Goal: Task Accomplishment & Management: Manage account settings

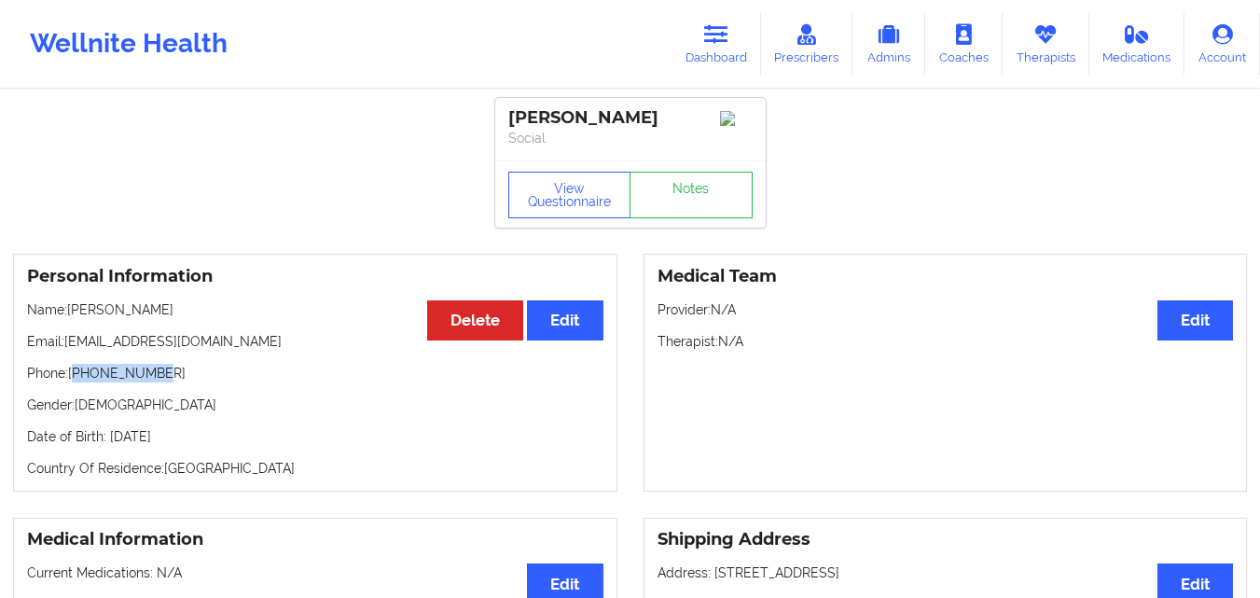
click at [1030, 45] on link "Therapists" at bounding box center [1046, 44] width 87 height 62
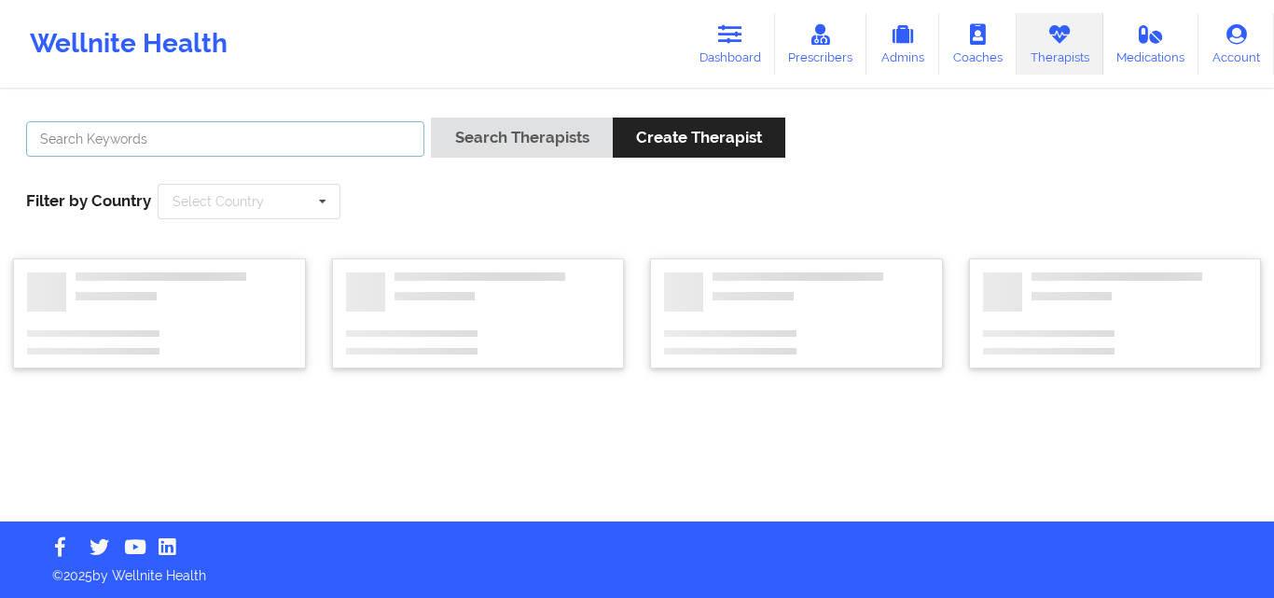
click at [233, 129] on input "text" at bounding box center [225, 138] width 398 height 35
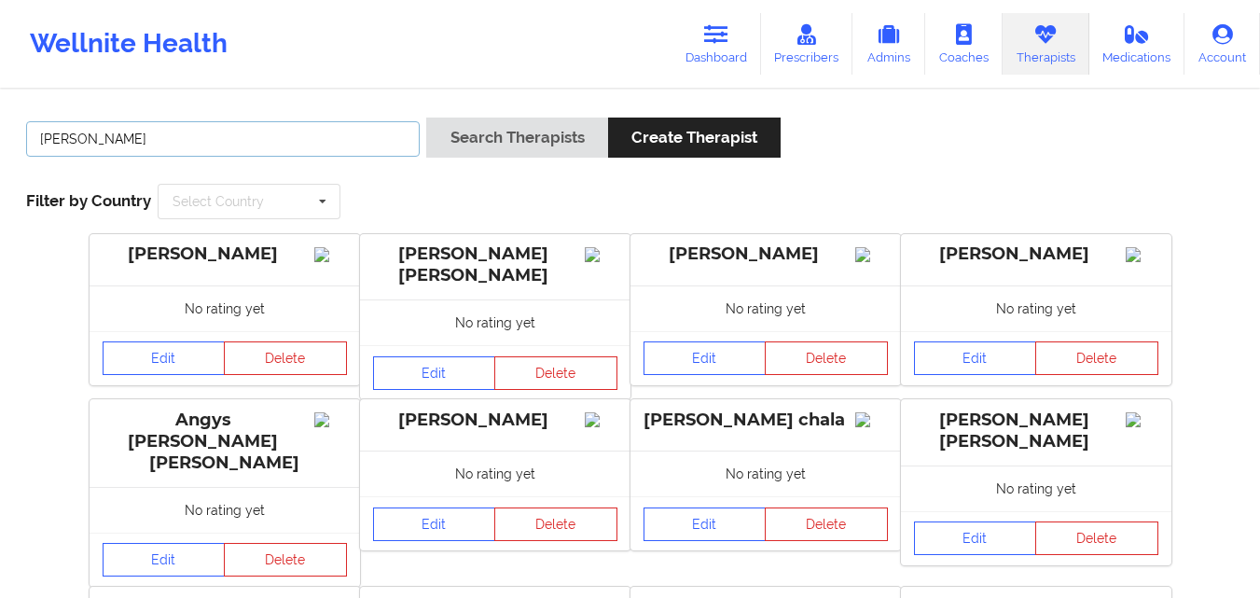
type input "[PERSON_NAME]"
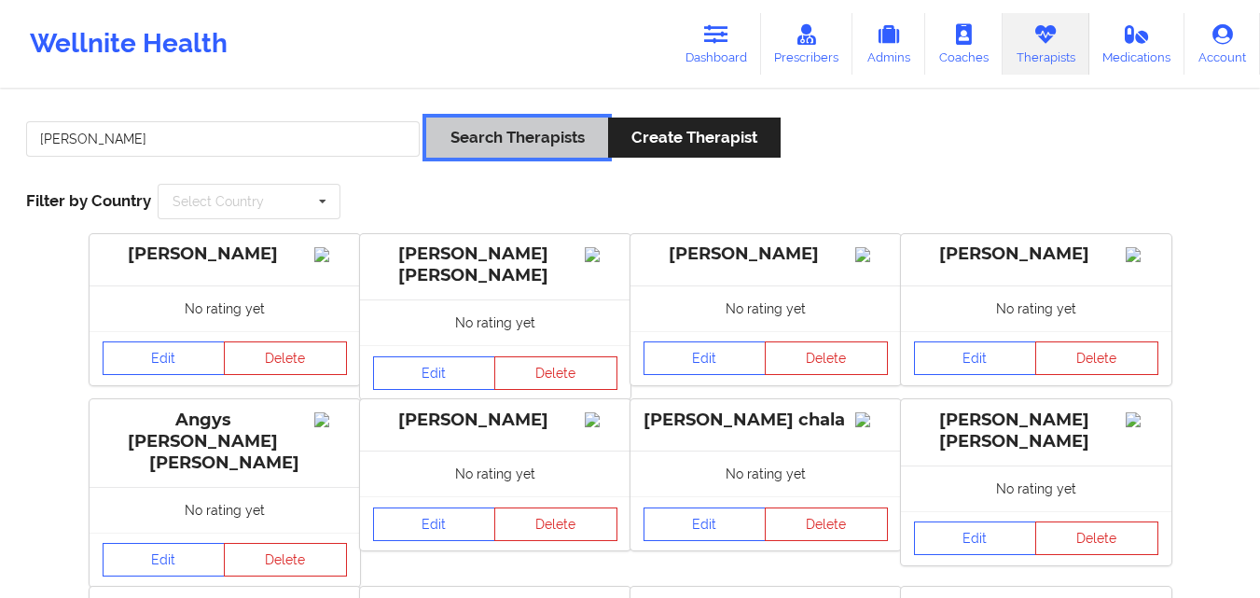
click at [445, 145] on button "Search Therapists" at bounding box center [516, 138] width 181 height 40
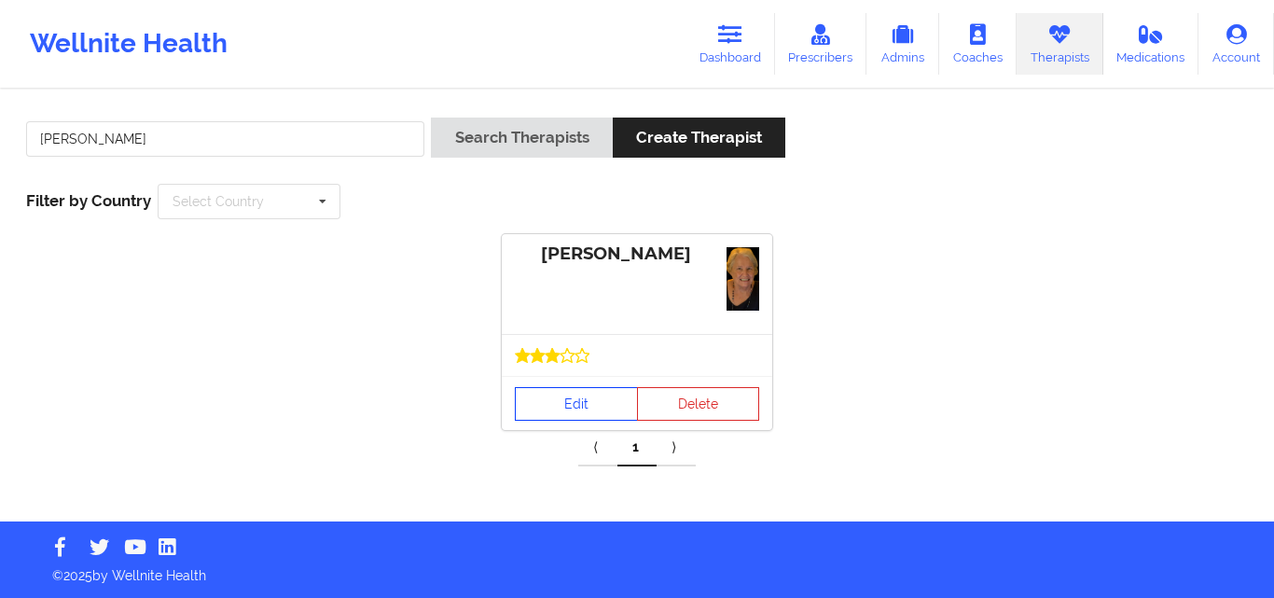
click at [590, 413] on link "Edit" at bounding box center [576, 404] width 123 height 34
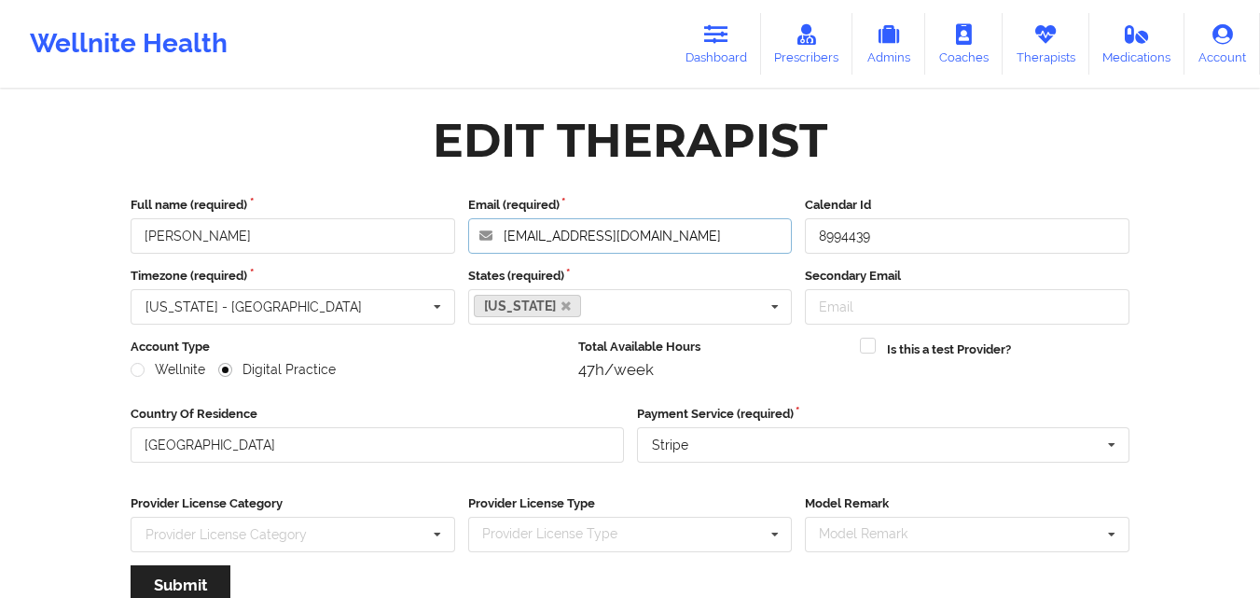
click at [694, 235] on input "[EMAIL_ADDRESS][DOMAIN_NAME]" at bounding box center [630, 235] width 325 height 35
click at [1049, 52] on link "Therapists" at bounding box center [1046, 44] width 87 height 62
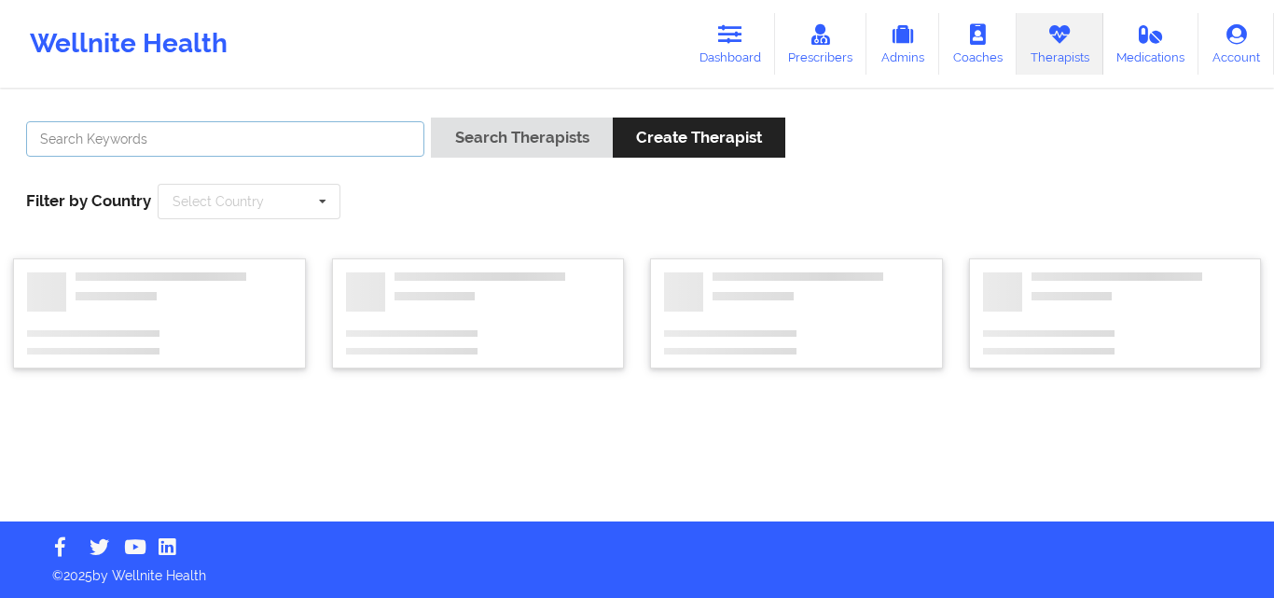
click at [335, 132] on input "text" at bounding box center [225, 138] width 398 height 35
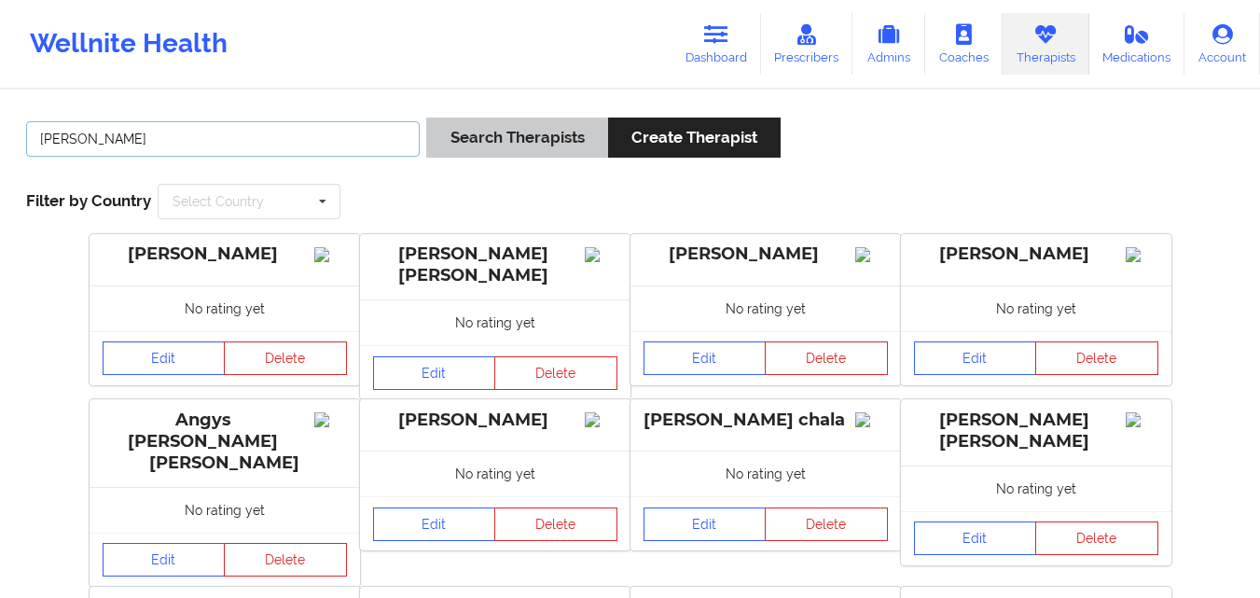
type input "[PERSON_NAME]"
click at [507, 139] on button "Search Therapists" at bounding box center [516, 138] width 181 height 40
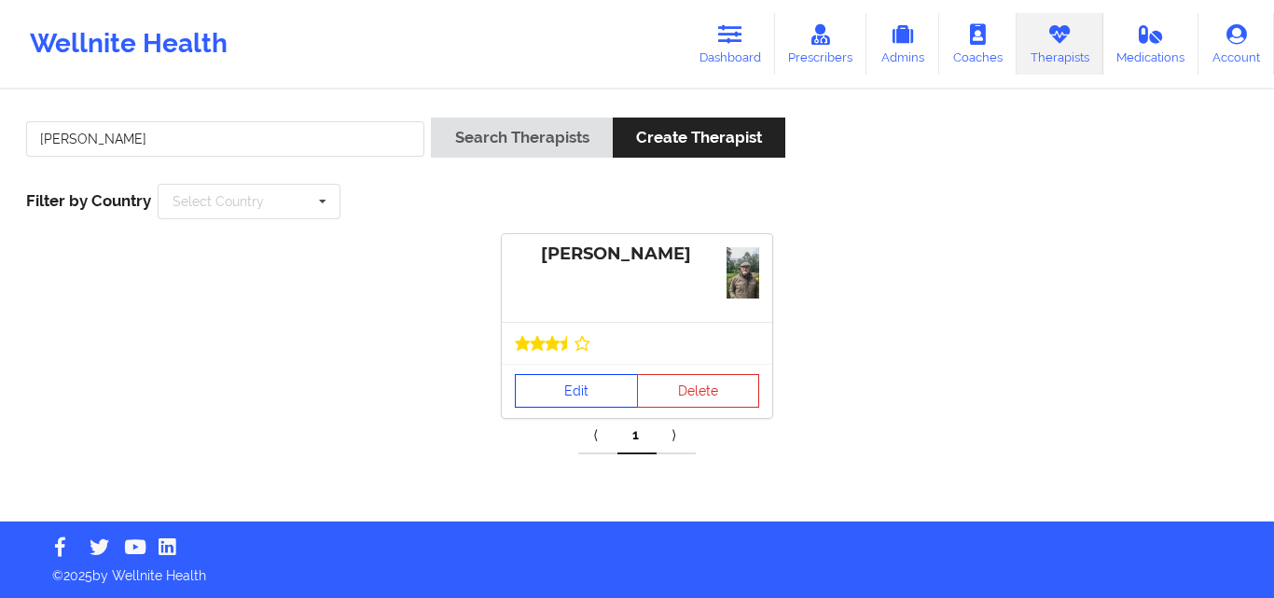
click at [597, 390] on link "Edit" at bounding box center [576, 391] width 123 height 34
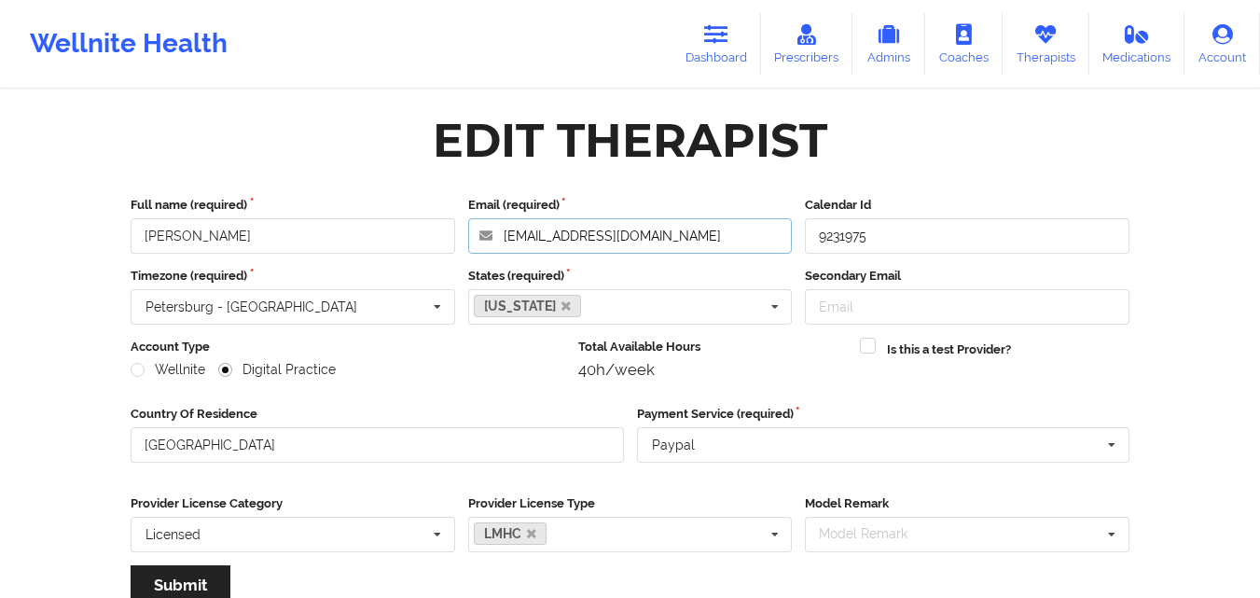
click at [768, 232] on input "[EMAIL_ADDRESS][DOMAIN_NAME]" at bounding box center [630, 235] width 325 height 35
paste input "[PERSON_NAME]"
type input "[EMAIL_ADDRESS][DOMAIN_NAME]"
click at [931, 161] on div "Edit Therapist" at bounding box center [630, 140] width 1025 height 59
click at [1057, 49] on link "Therapists" at bounding box center [1046, 44] width 87 height 62
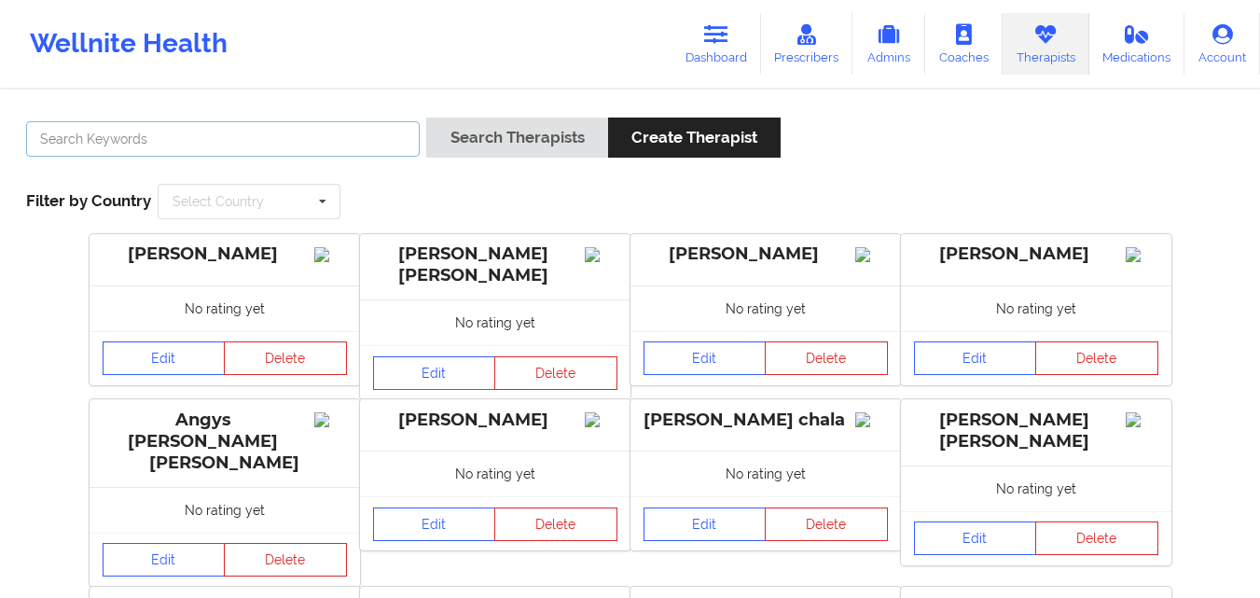
click at [337, 138] on input "text" at bounding box center [223, 138] width 394 height 35
type input "[PERSON_NAME]"
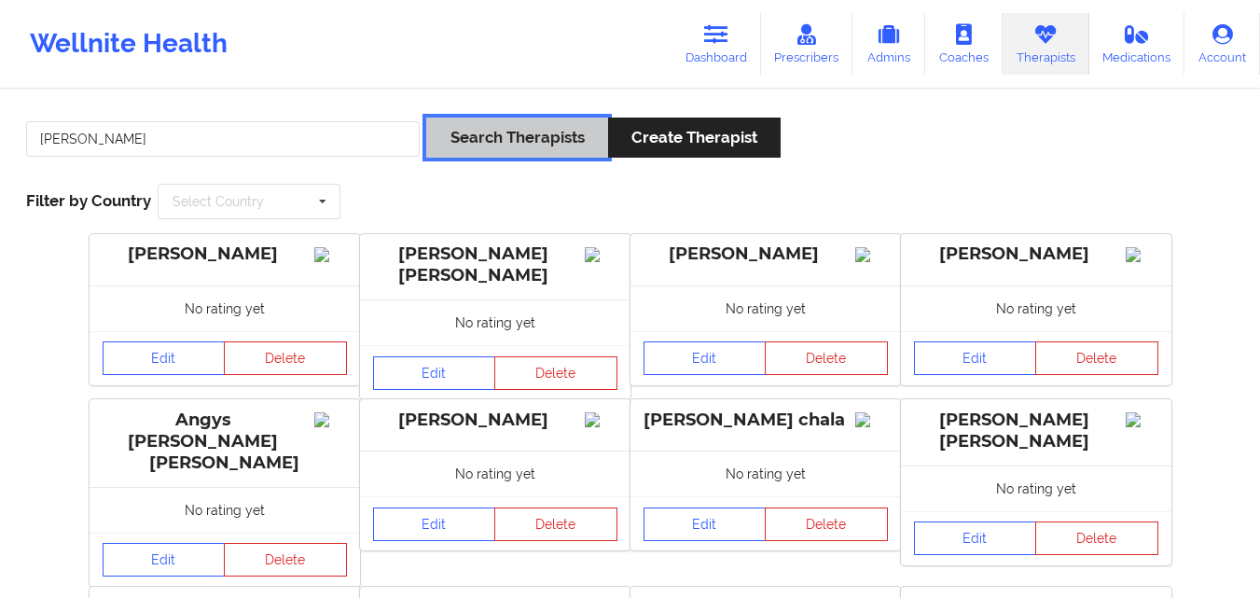
click at [474, 132] on button "Search Therapists" at bounding box center [516, 138] width 181 height 40
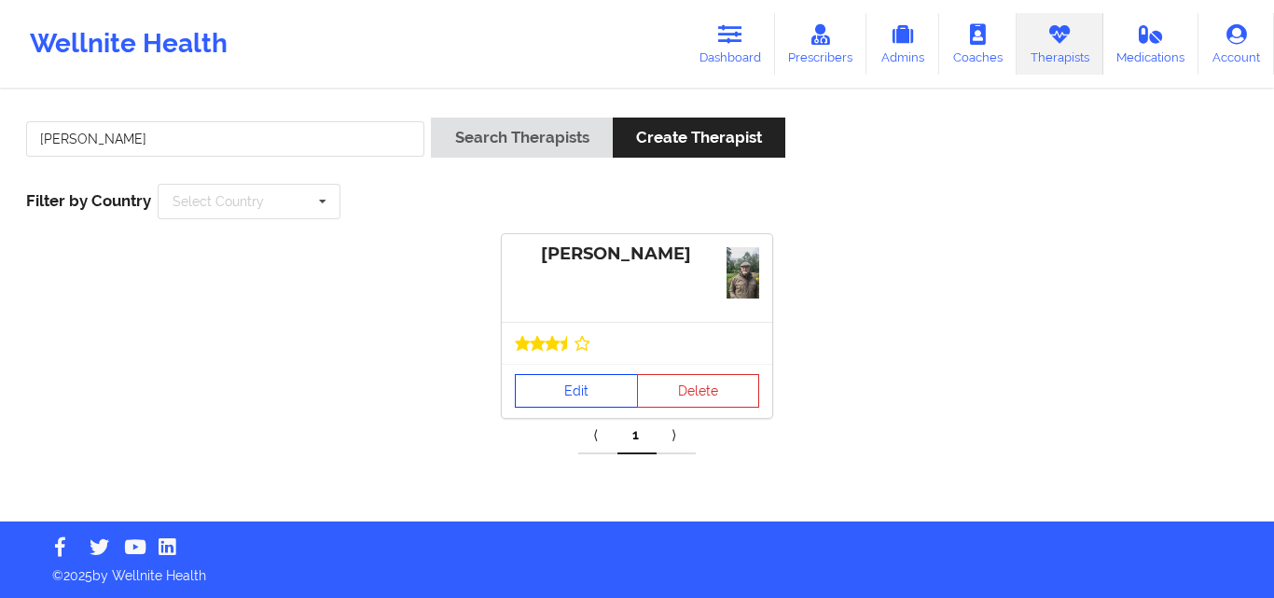
click at [576, 393] on link "Edit" at bounding box center [576, 391] width 123 height 34
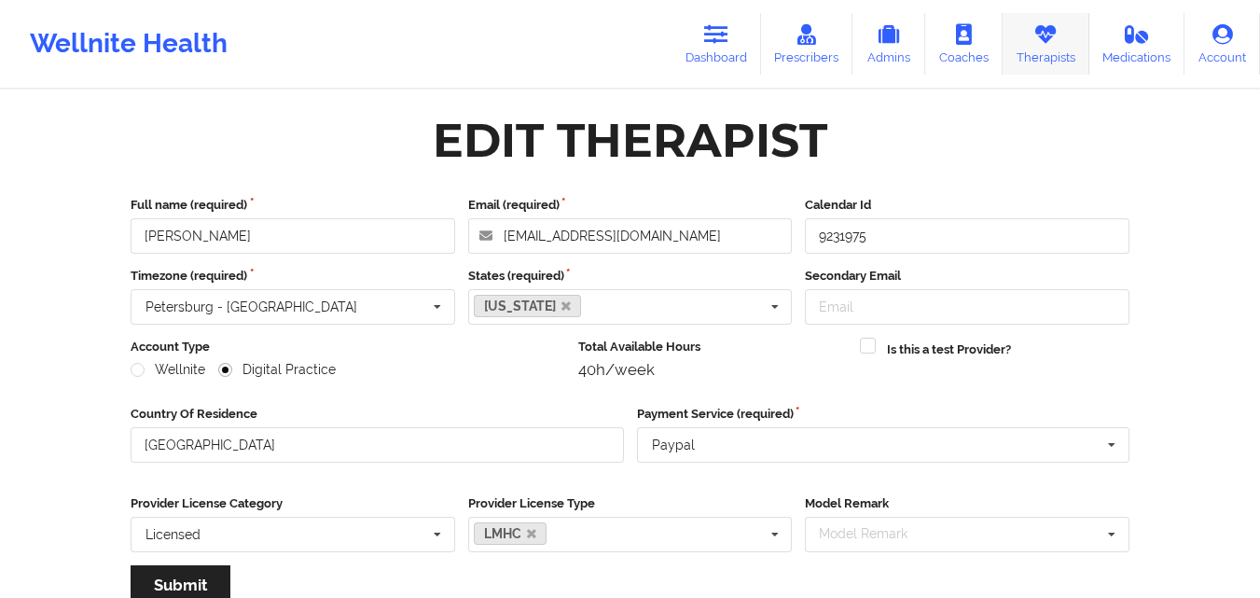
click at [1028, 52] on link "Therapists" at bounding box center [1046, 44] width 87 height 62
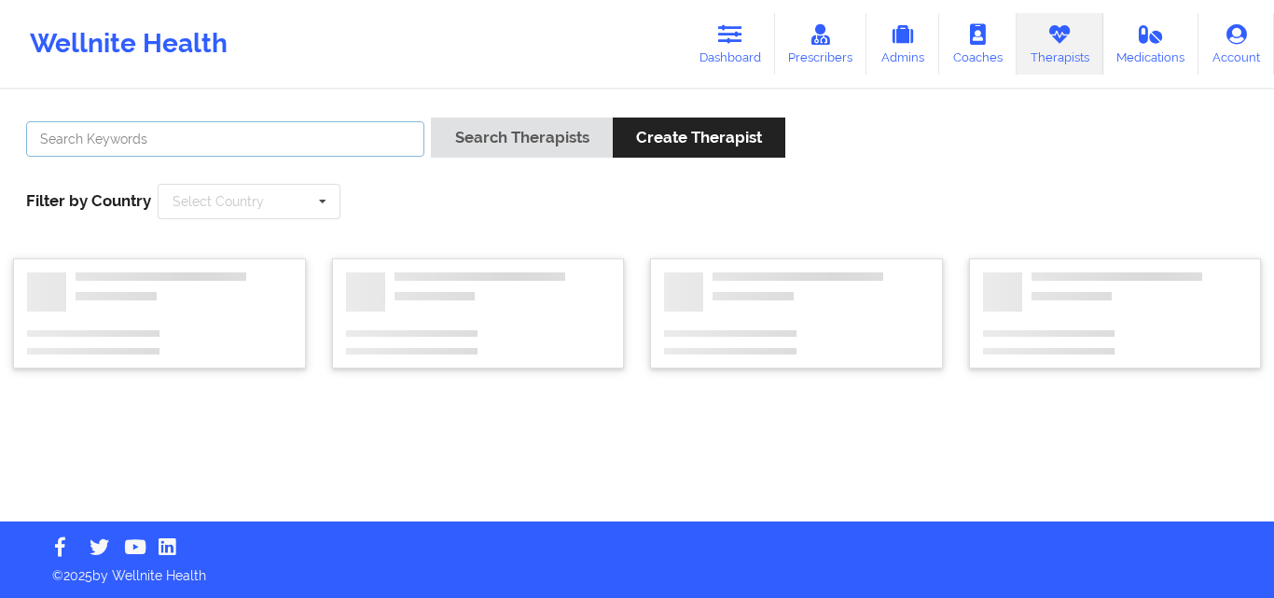
click at [396, 126] on input "text" at bounding box center [225, 138] width 398 height 35
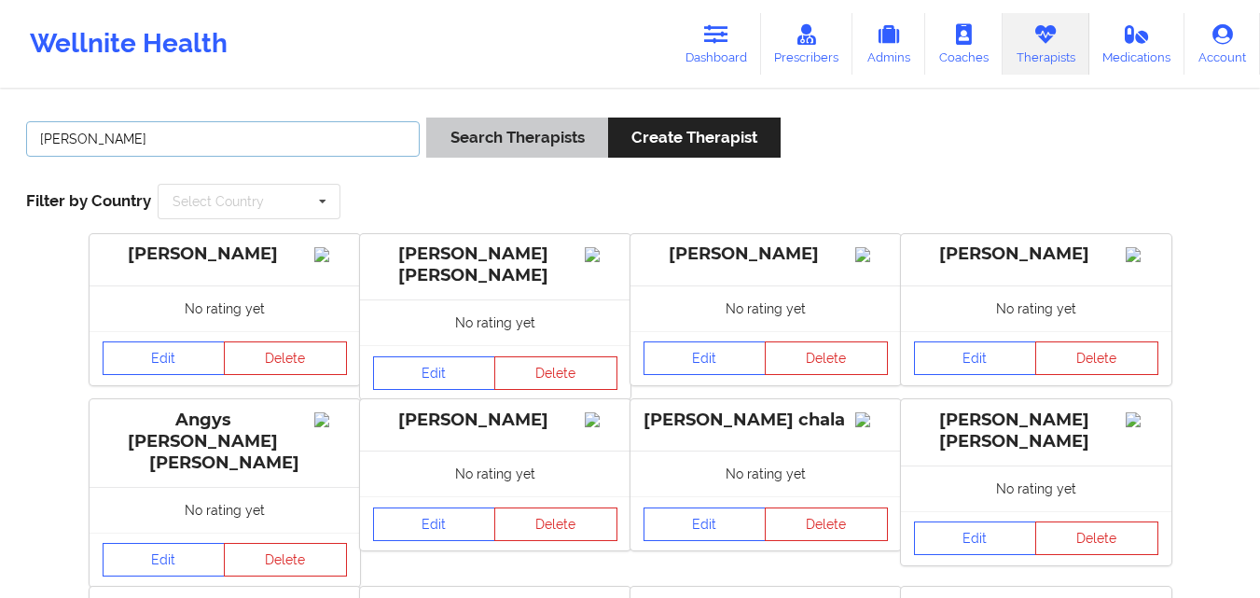
type input "[PERSON_NAME]"
click at [565, 152] on button "Search Therapists" at bounding box center [516, 138] width 181 height 40
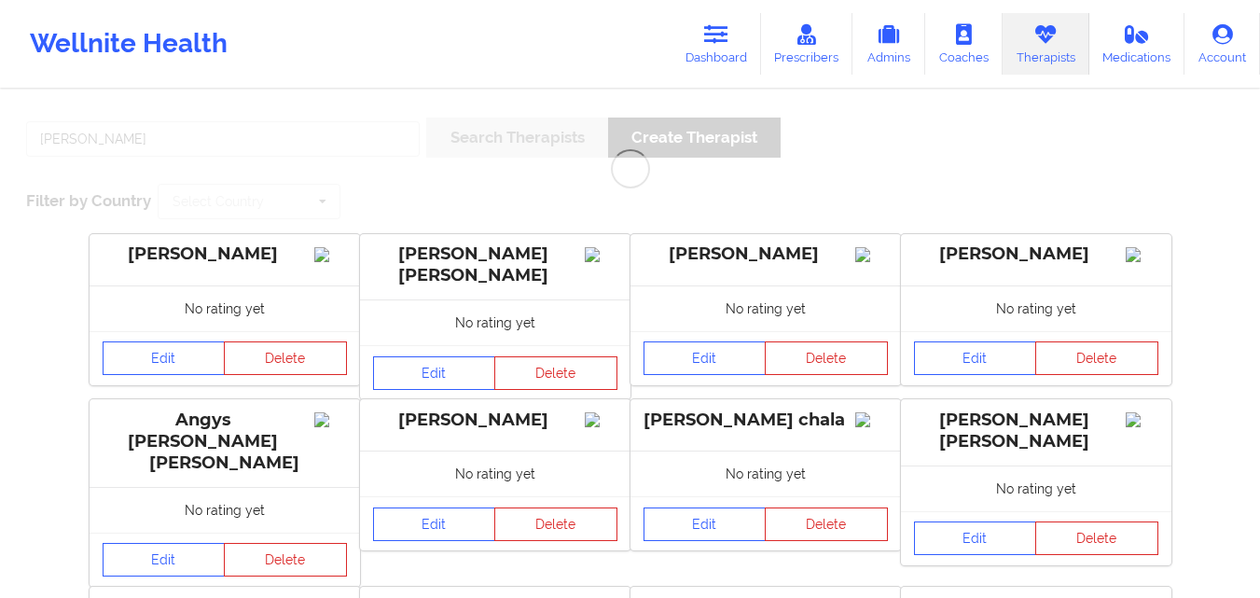
click at [328, 142] on div "[PERSON_NAME] Search Therapists Create Therapist Filter by Country Select Count…" at bounding box center [630, 604] width 1260 height 1027
click at [1031, 45] on link "Therapists" at bounding box center [1046, 44] width 87 height 62
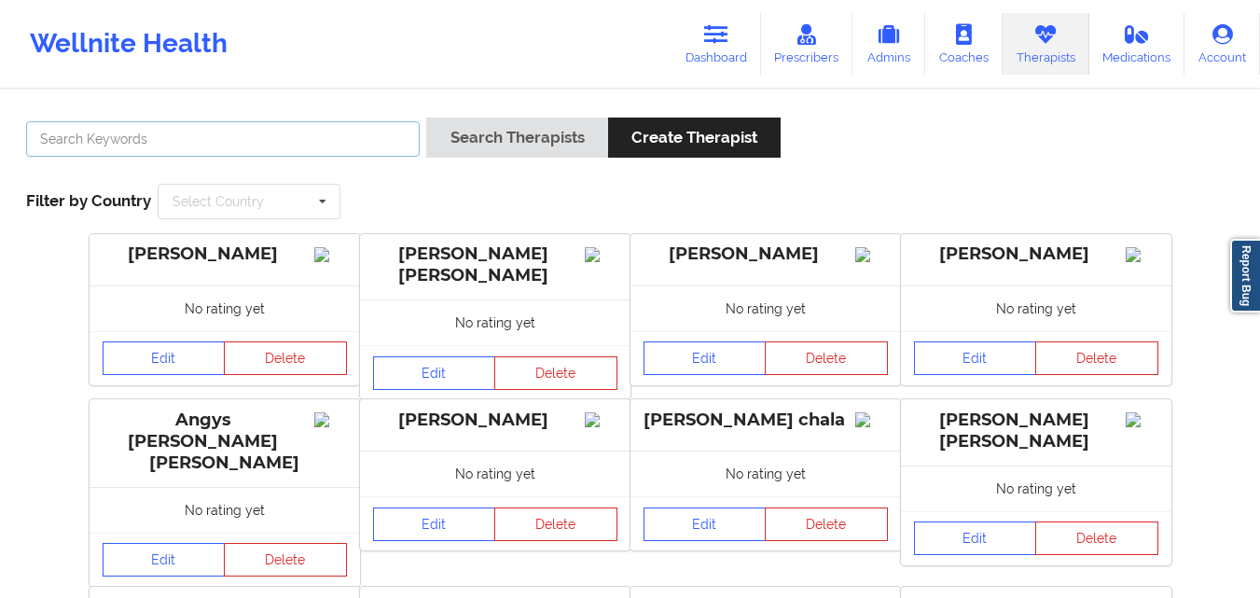
click at [196, 155] on input "text" at bounding box center [223, 138] width 394 height 35
type input "[PERSON_NAME]"
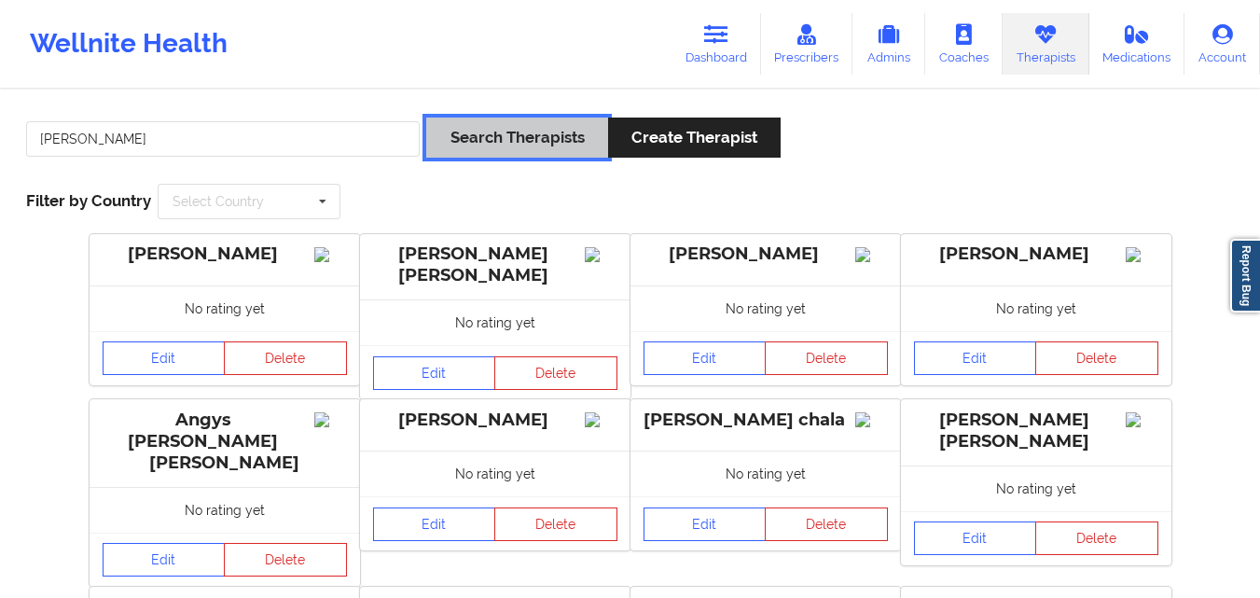
click at [481, 126] on button "Search Therapists" at bounding box center [516, 138] width 181 height 40
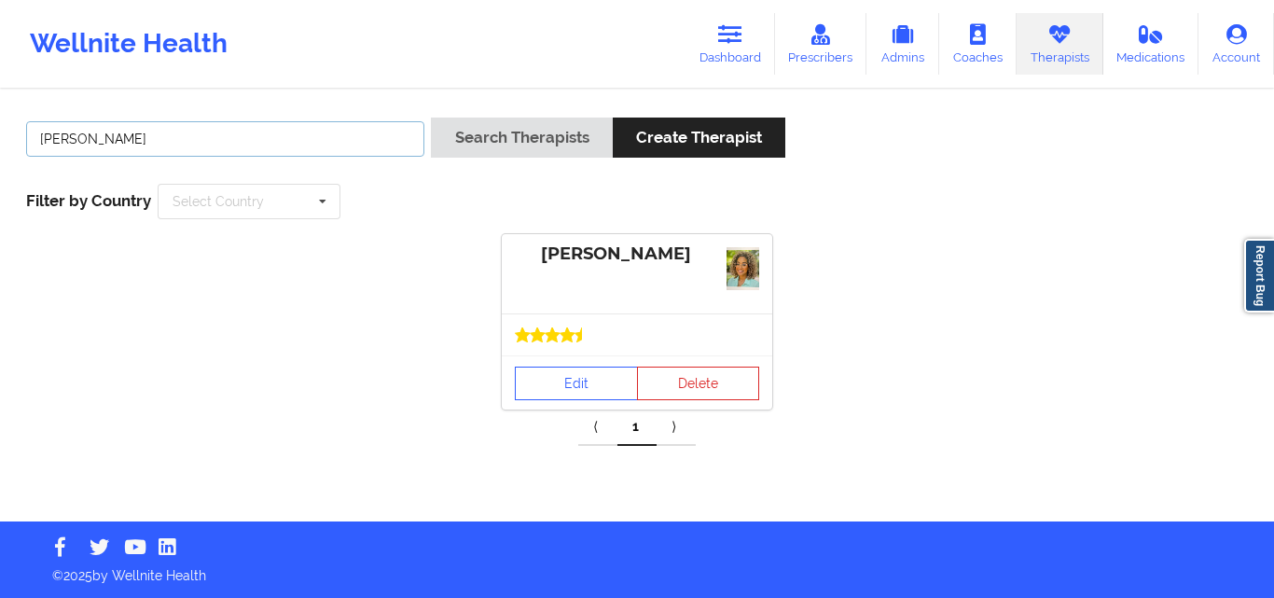
click at [207, 146] on input "[PERSON_NAME]" at bounding box center [225, 138] width 398 height 35
click at [555, 392] on link "Edit" at bounding box center [576, 384] width 123 height 34
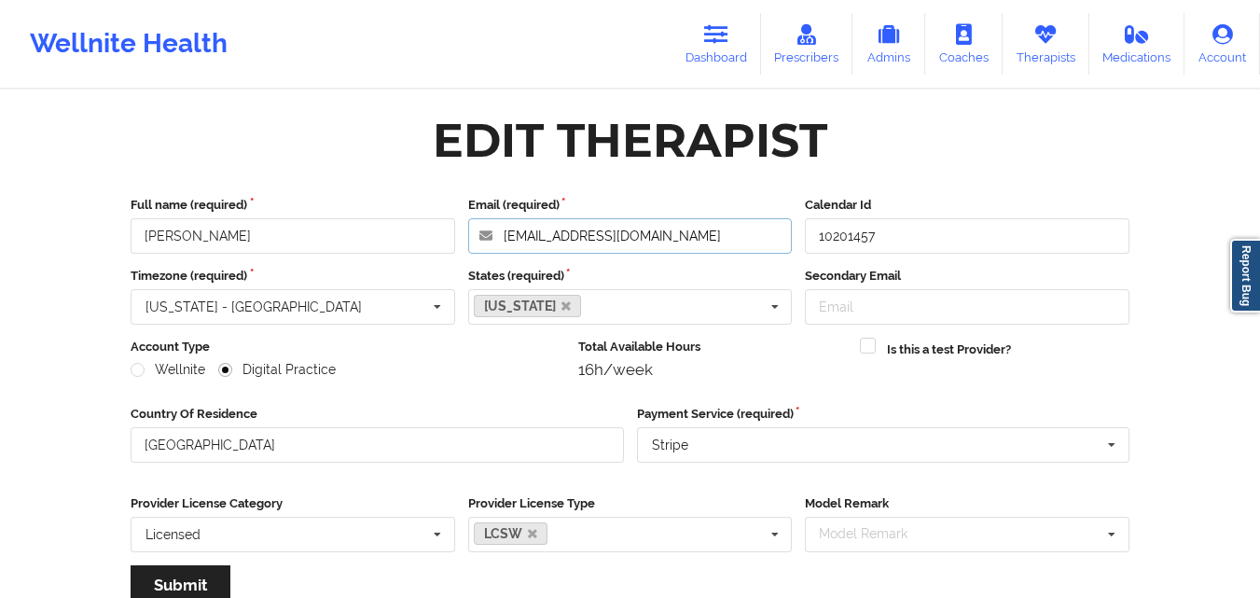
click at [664, 234] on input "eu.juliav9@gmail.com" at bounding box center [630, 235] width 325 height 35
click at [1061, 27] on link "Therapists" at bounding box center [1046, 44] width 87 height 62
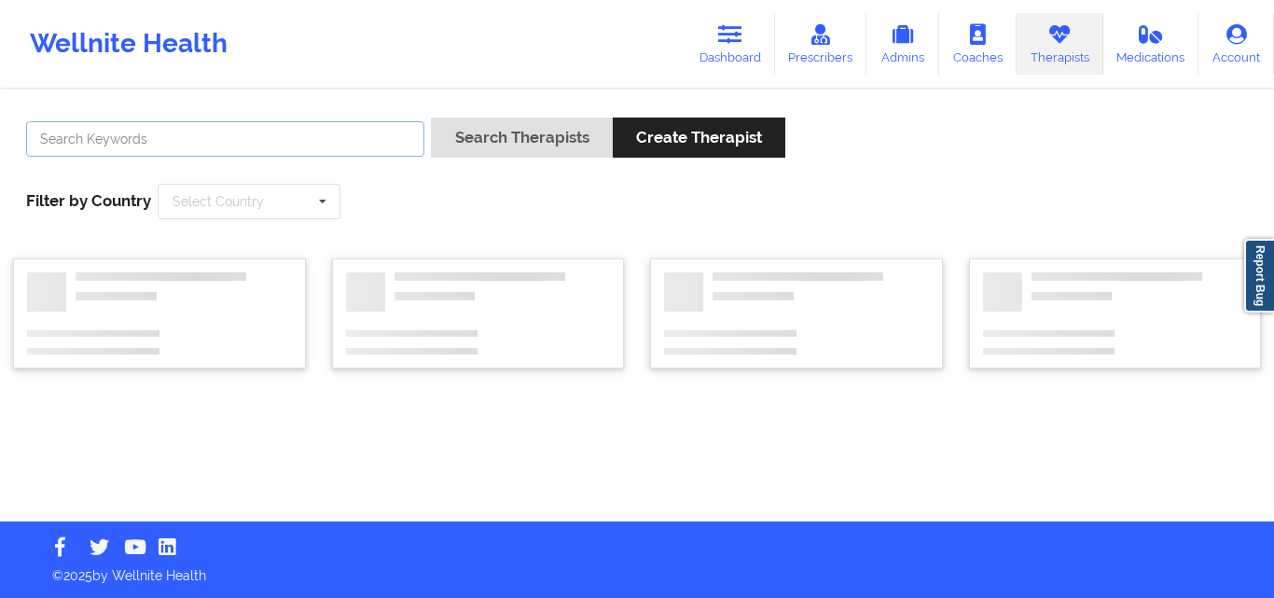
click at [343, 128] on input "text" at bounding box center [225, 138] width 398 height 35
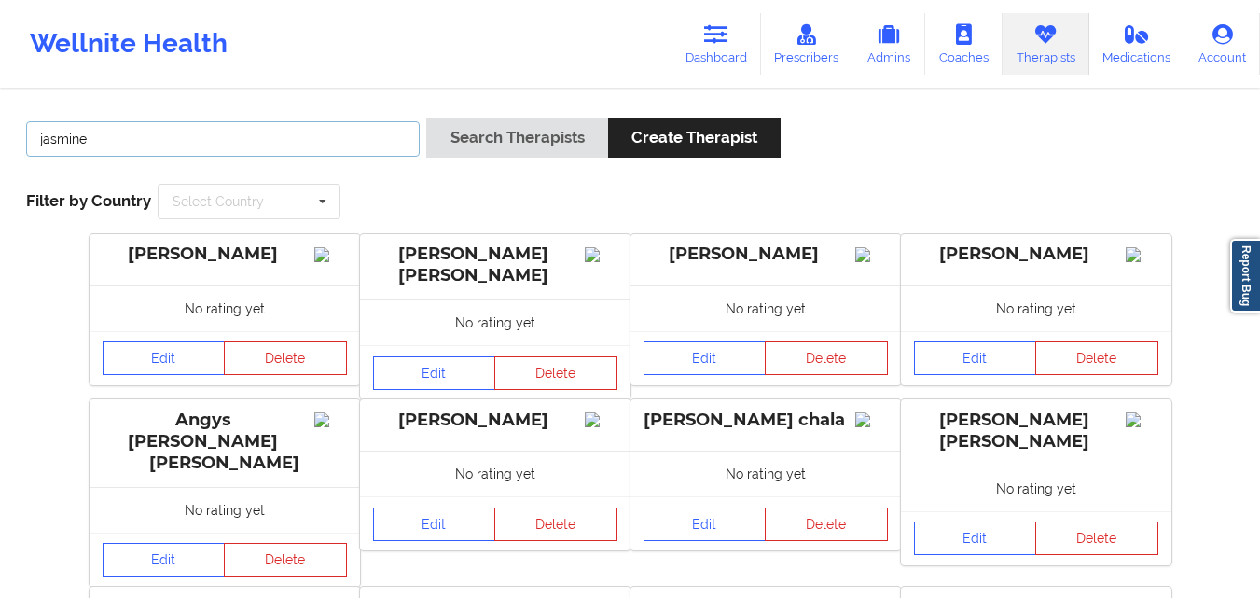
type input "jasmine fede"
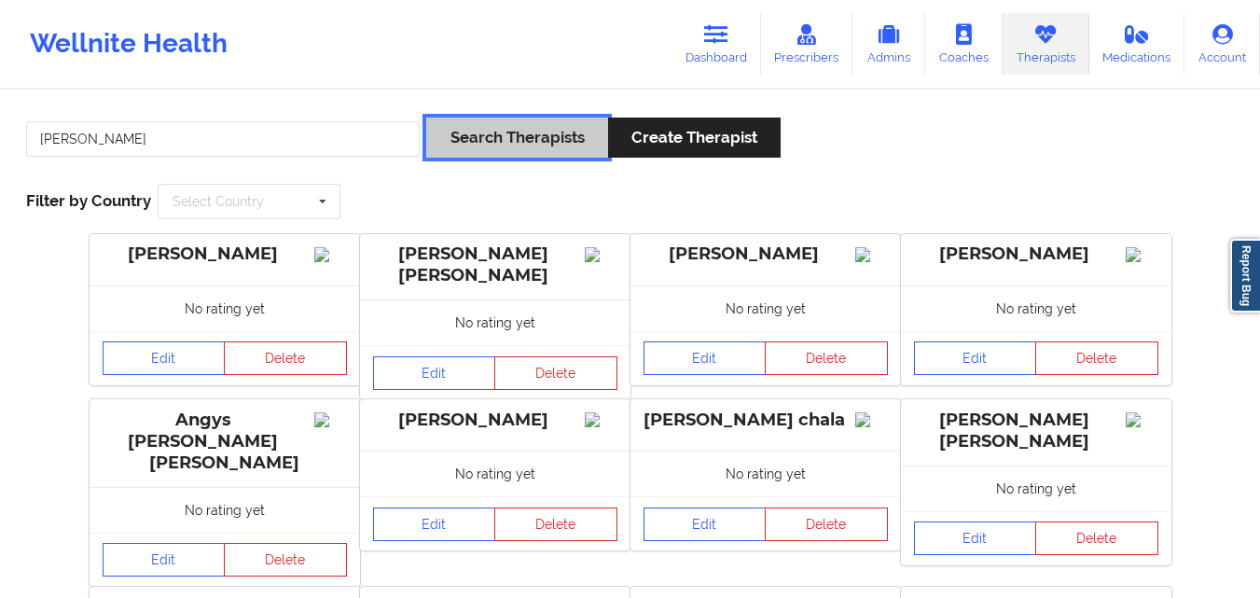
click at [530, 132] on button "Search Therapists" at bounding box center [516, 138] width 181 height 40
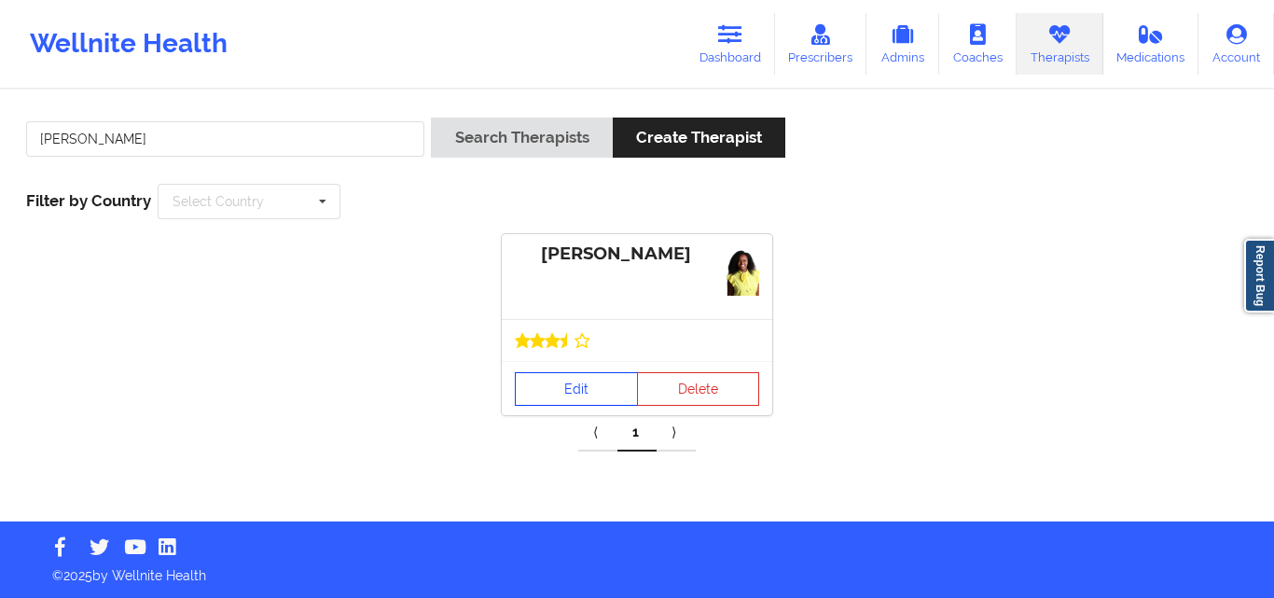
click at [596, 384] on link "Edit" at bounding box center [576, 389] width 123 height 34
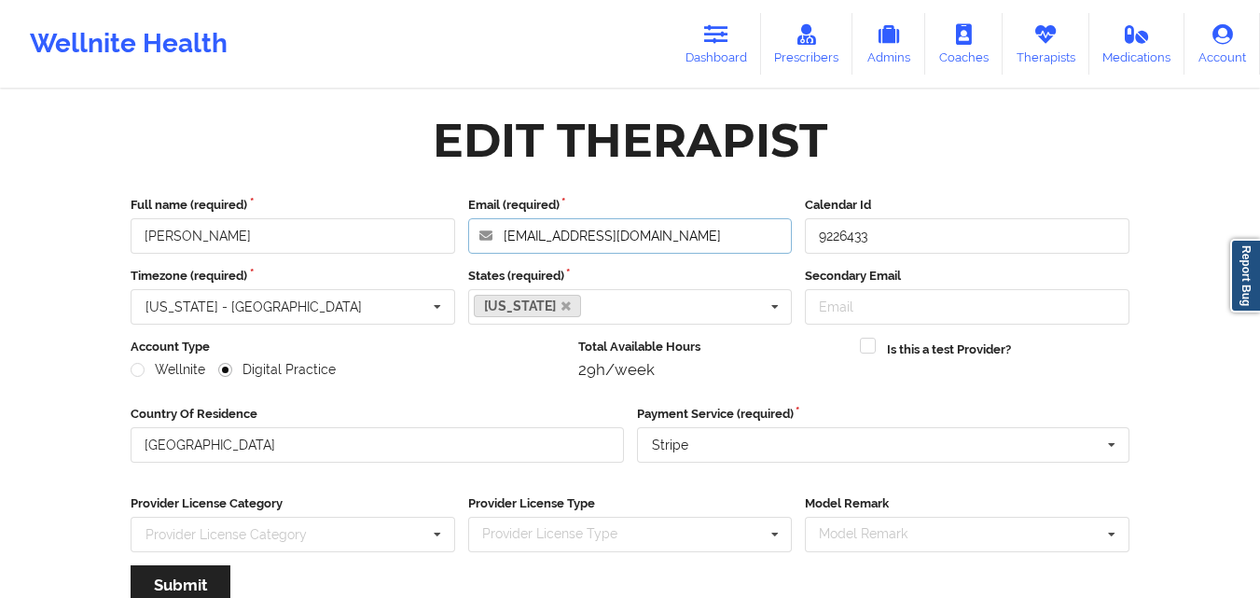
click at [722, 245] on input "jasminefederick3898@gmail.com" at bounding box center [630, 235] width 325 height 35
click at [1088, 57] on link "Therapists" at bounding box center [1046, 44] width 87 height 62
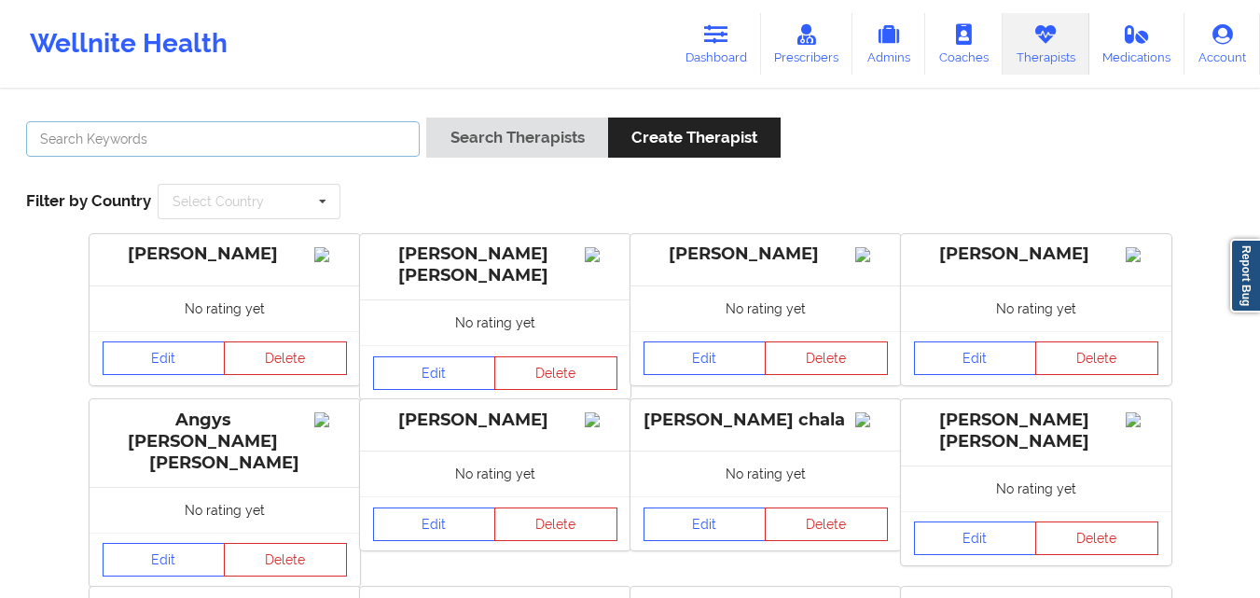
click at [322, 138] on input "text" at bounding box center [223, 138] width 394 height 35
type input "GIBALA"
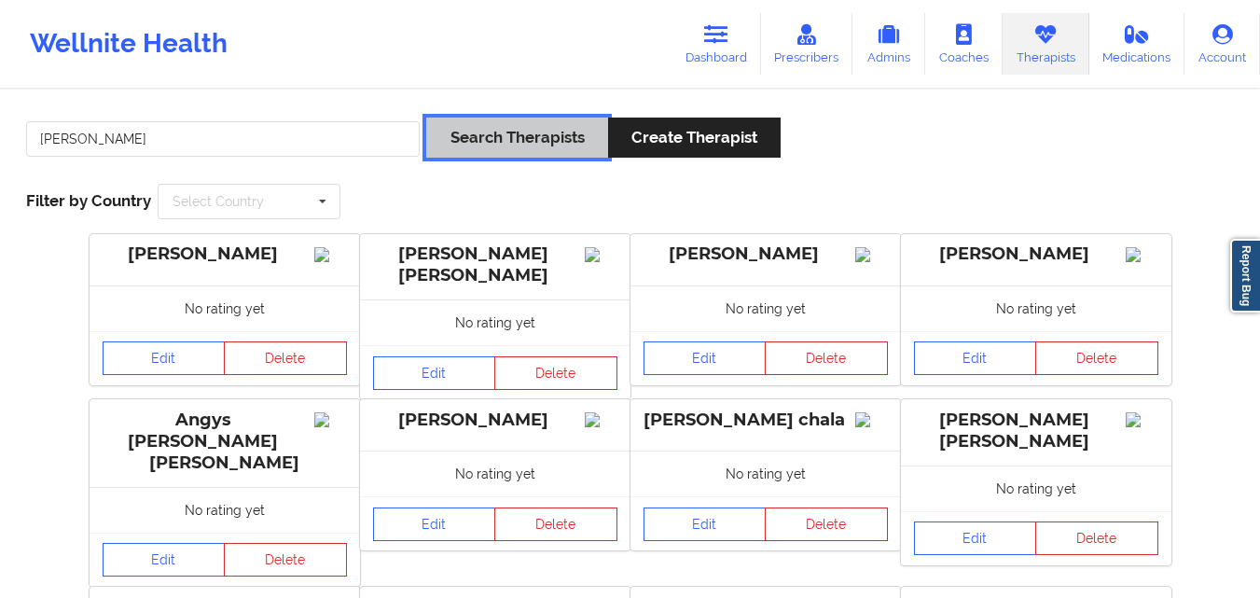
click at [500, 149] on button "Search Therapists" at bounding box center [516, 138] width 181 height 40
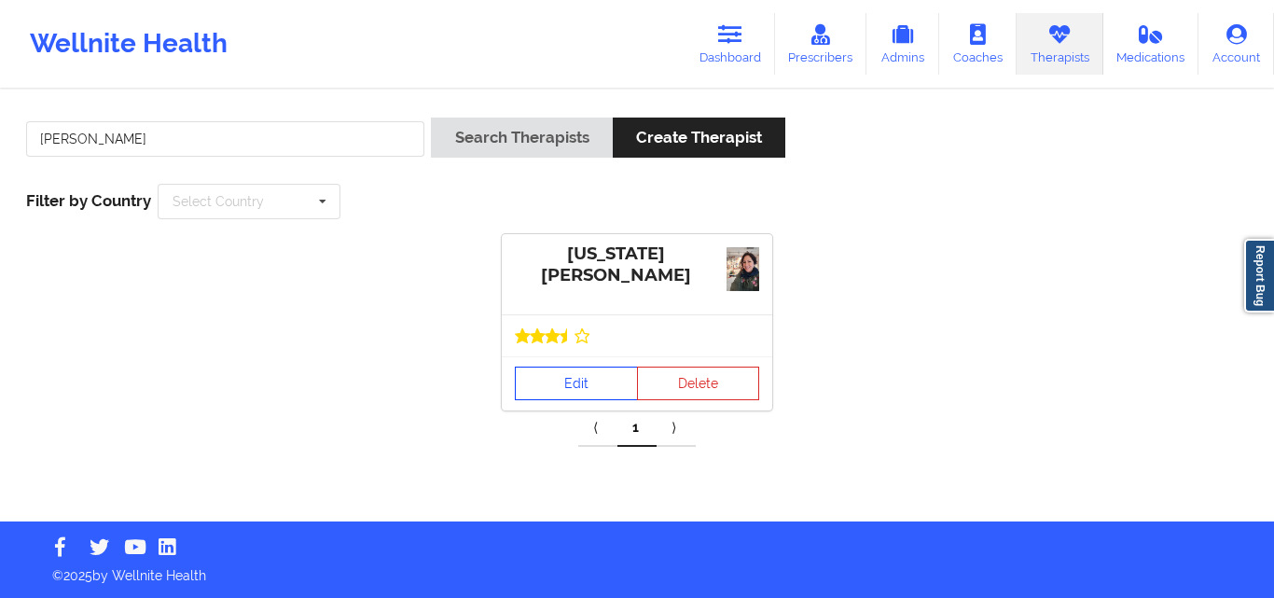
click at [585, 369] on link "Edit" at bounding box center [576, 384] width 123 height 34
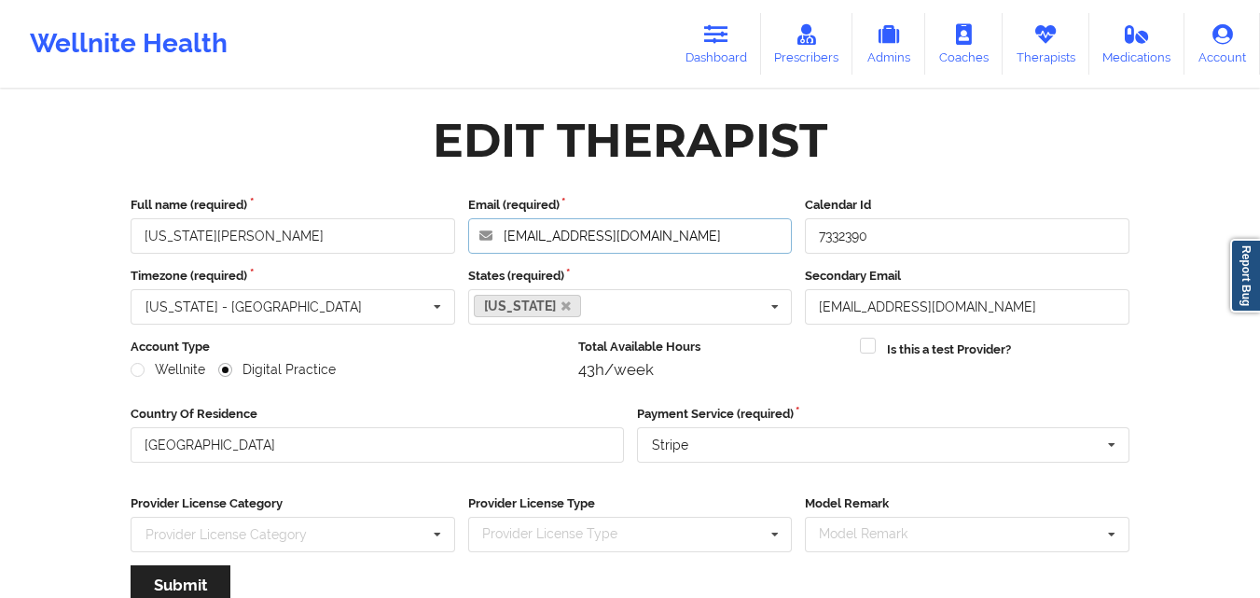
click at [674, 241] on input "vgibala@gmail.com" at bounding box center [630, 235] width 325 height 35
drag, startPoint x: 188, startPoint y: 234, endPoint x: 106, endPoint y: 237, distance: 81.2
click at [106, 237] on div "Edit Therapist Full name (required) Virginia Gibala Email (required) vgibala@gm…" at bounding box center [629, 425] width 1051 height 643
click at [1033, 45] on link "Therapists" at bounding box center [1046, 44] width 87 height 62
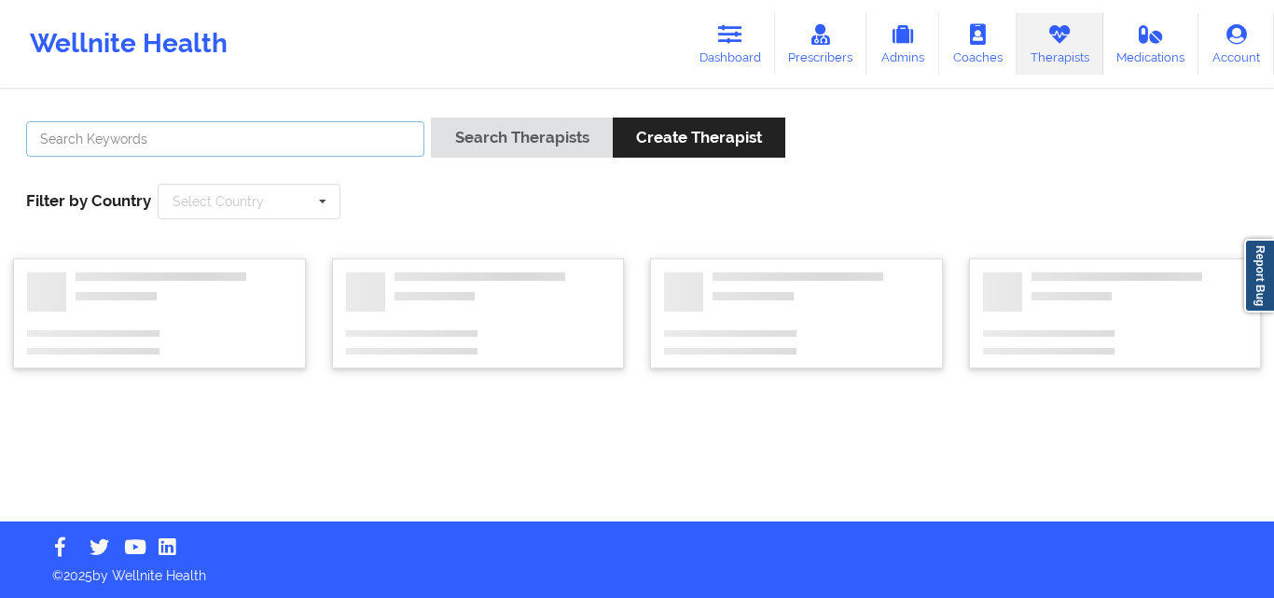
click at [336, 146] on input "text" at bounding box center [225, 138] width 398 height 35
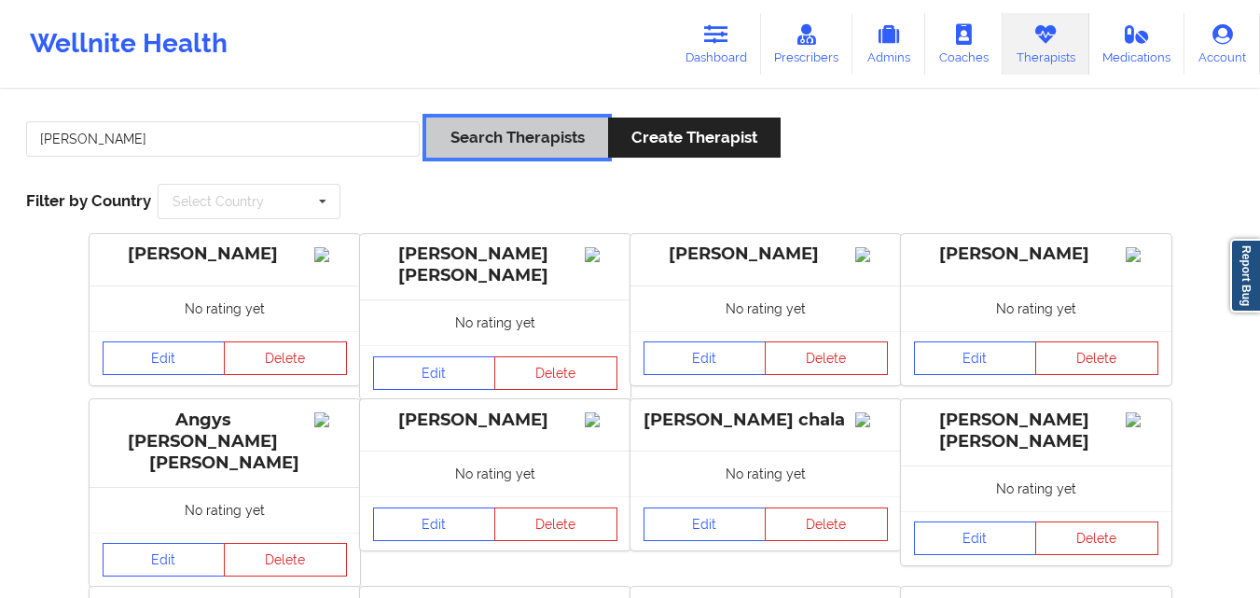
click at [537, 137] on button "Search Therapists" at bounding box center [516, 138] width 181 height 40
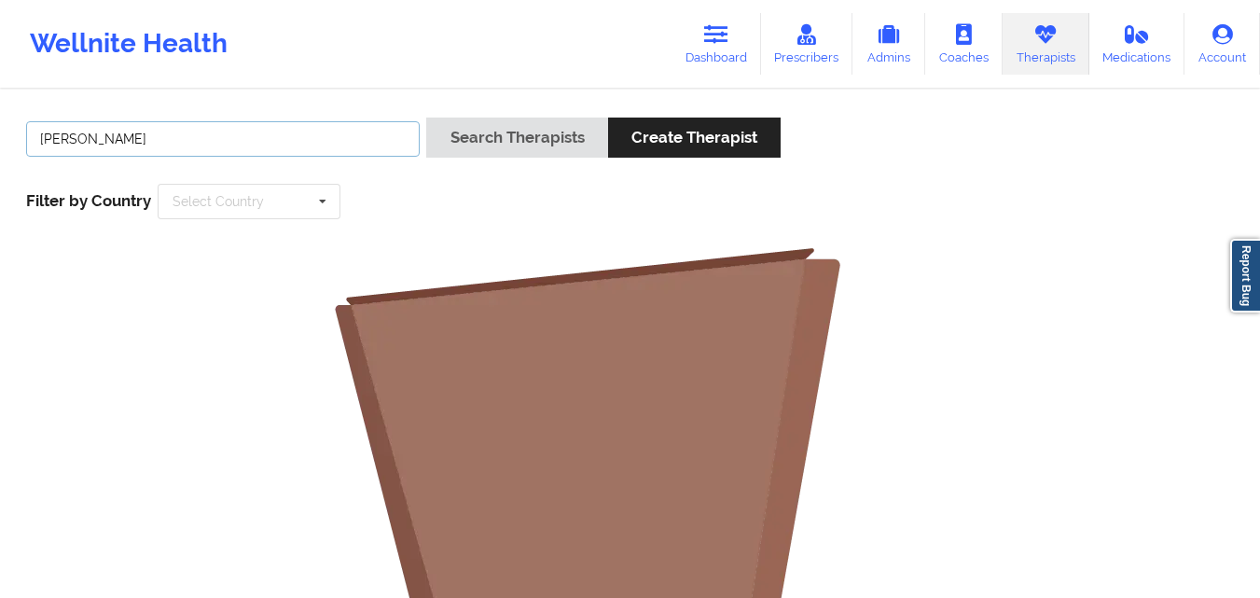
click at [205, 151] on input "kate jaramilo" at bounding box center [223, 138] width 394 height 35
click at [426, 118] on button "Search Therapists" at bounding box center [516, 138] width 181 height 40
type input "kate jaramillo"
click at [426, 118] on button "Search Therapists" at bounding box center [516, 138] width 181 height 40
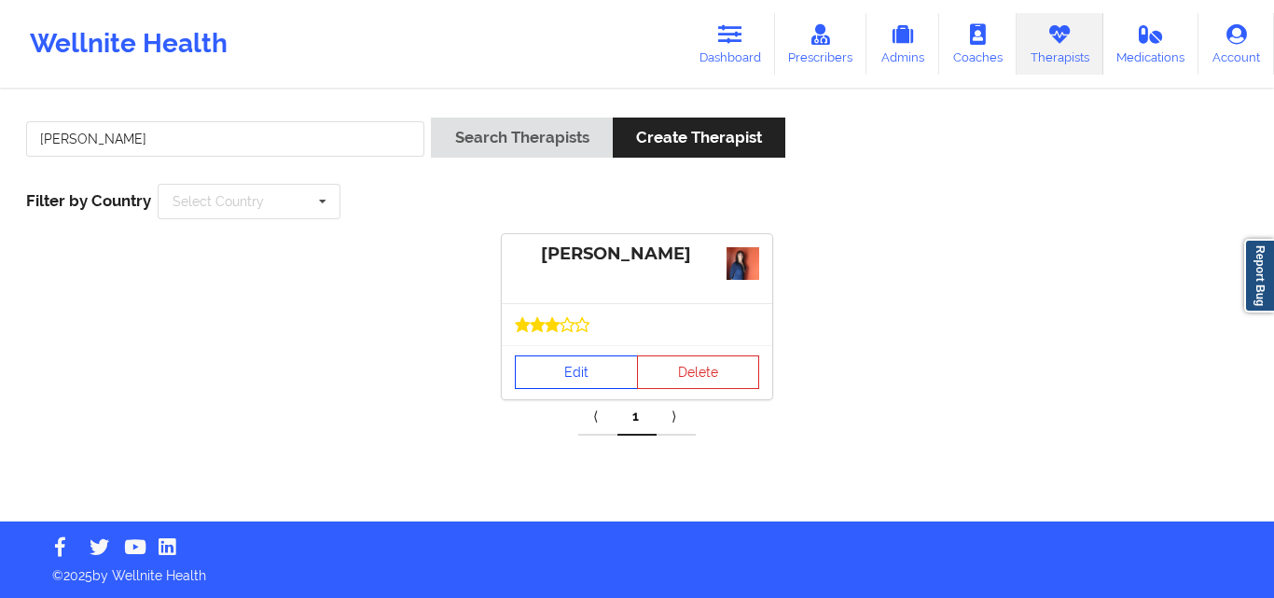
click at [547, 371] on link "Edit" at bounding box center [576, 372] width 123 height 34
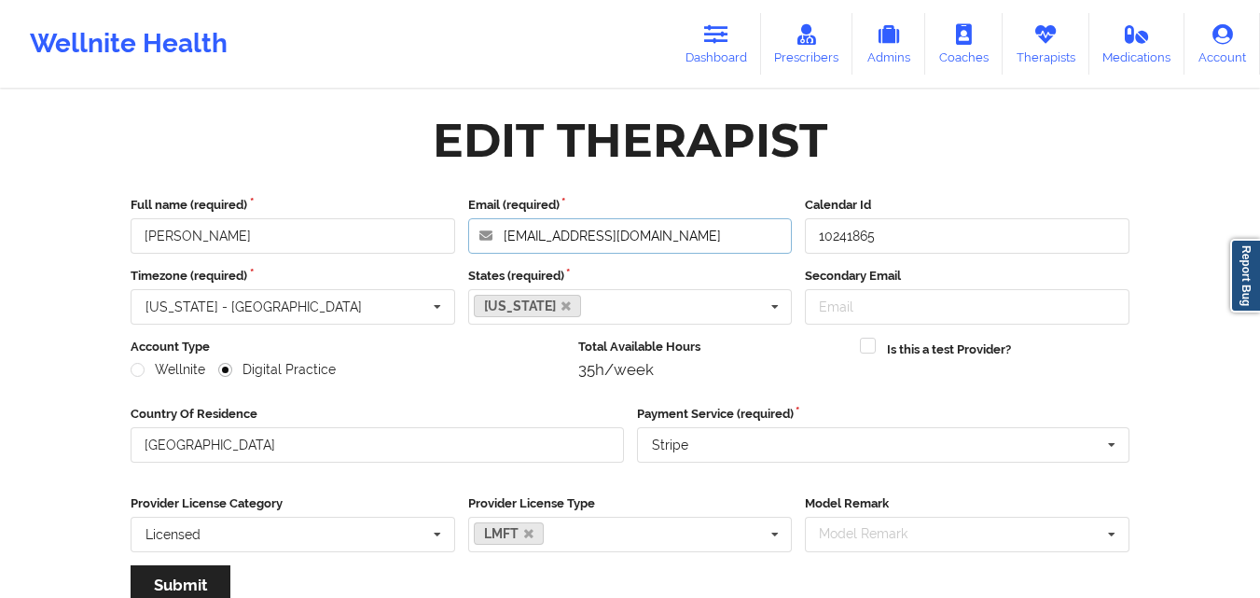
click at [689, 238] on input "kjaramillo1027@gmail.com" at bounding box center [630, 235] width 325 height 35
click at [1051, 49] on link "Therapists" at bounding box center [1046, 44] width 87 height 62
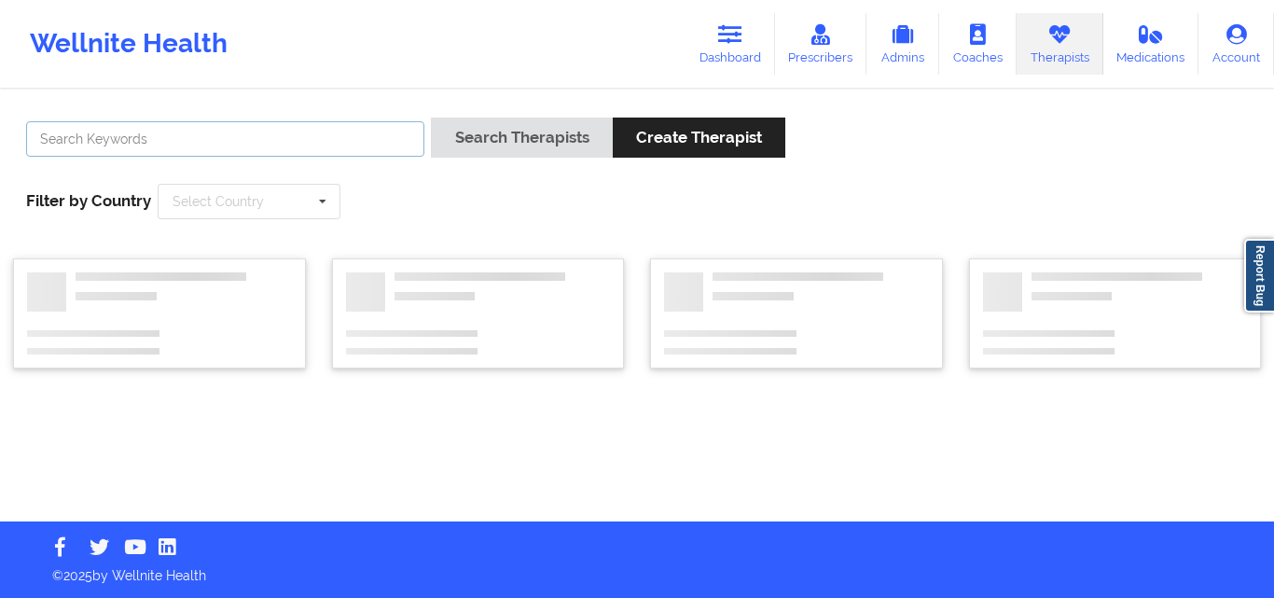
click at [188, 136] on input "text" at bounding box center [225, 138] width 398 height 35
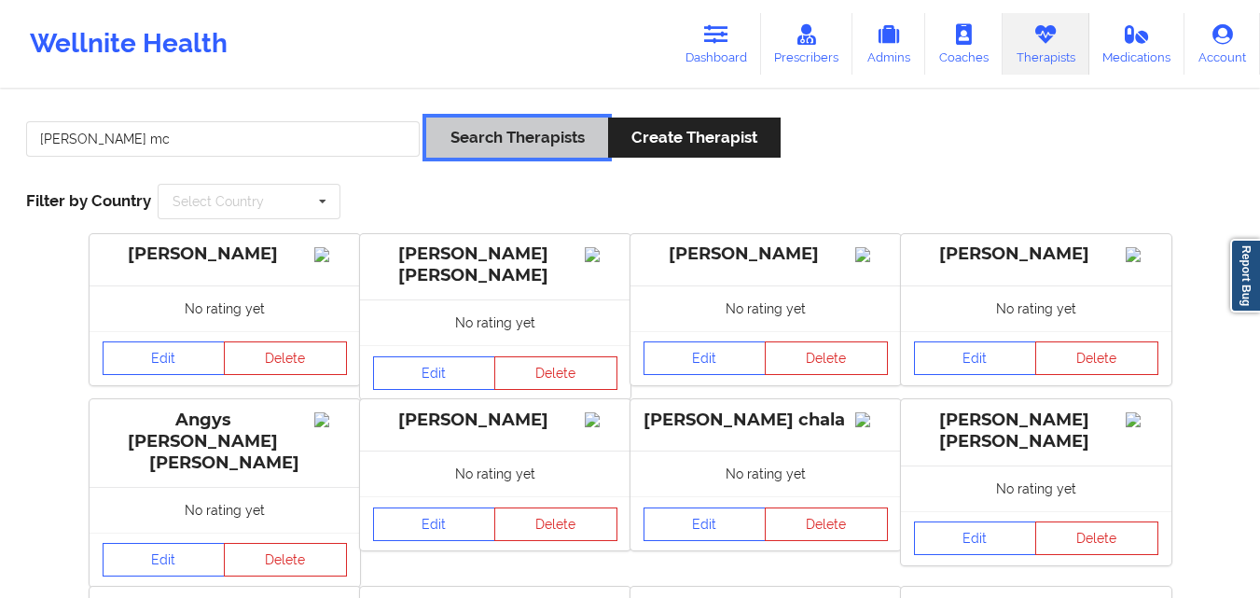
click at [489, 127] on button "Search Therapists" at bounding box center [516, 138] width 181 height 40
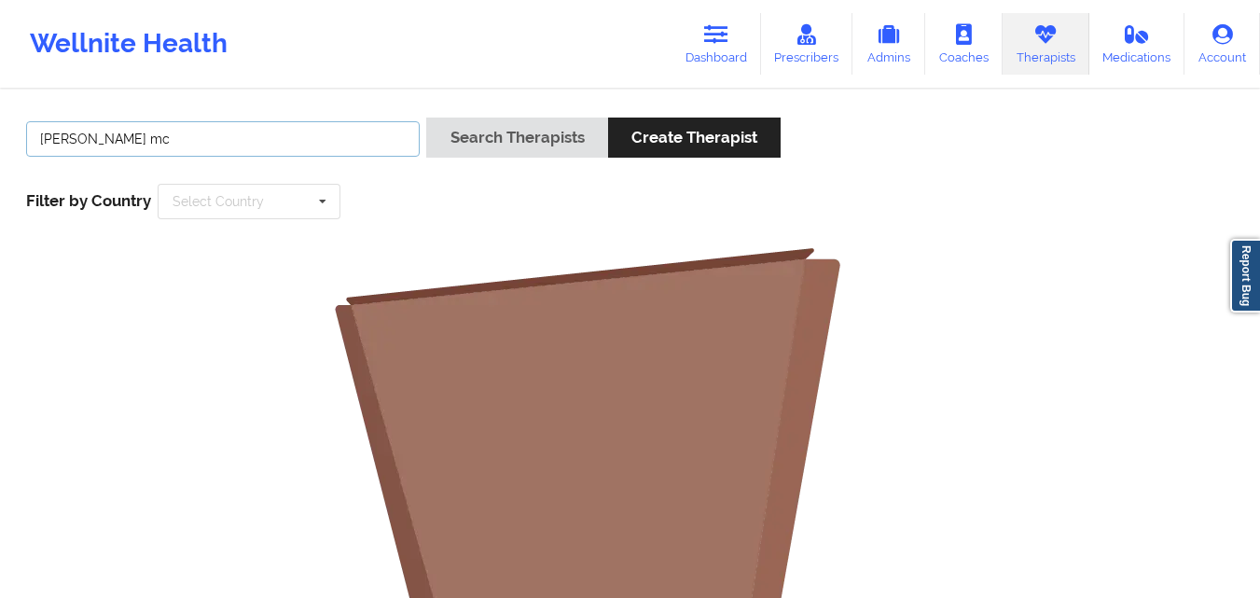
click at [201, 150] on input "meliss mc" at bounding box center [223, 138] width 394 height 35
click at [80, 143] on input "meliss mcvan" at bounding box center [223, 138] width 394 height 35
type input "melissa mcvan"
click at [426, 118] on button "Search Therapists" at bounding box center [516, 138] width 181 height 40
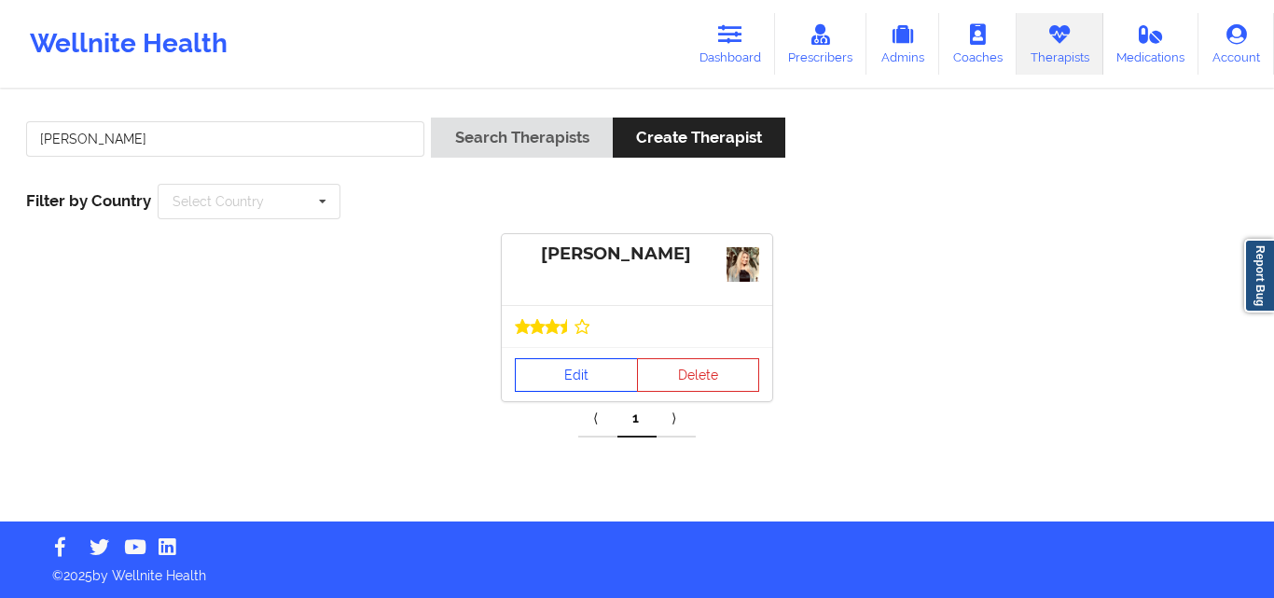
click at [572, 362] on link "Edit" at bounding box center [576, 375] width 123 height 34
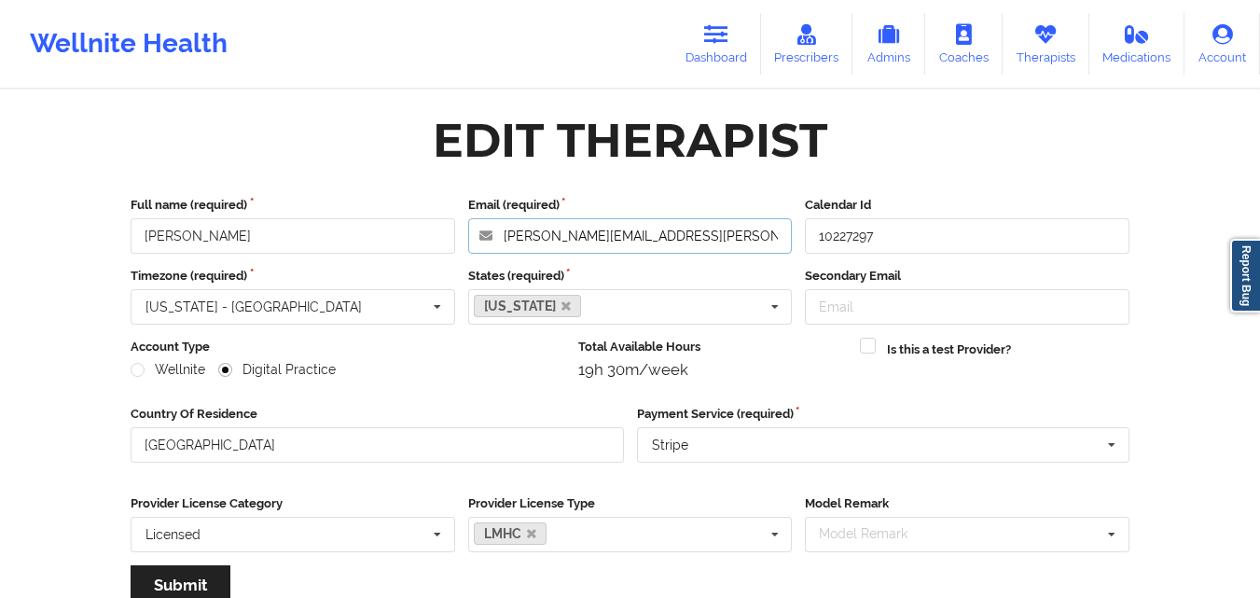
click at [695, 235] on input "melissa.mcvan@outlook.com" at bounding box center [630, 235] width 325 height 35
click at [1018, 34] on link "Therapists" at bounding box center [1046, 44] width 87 height 62
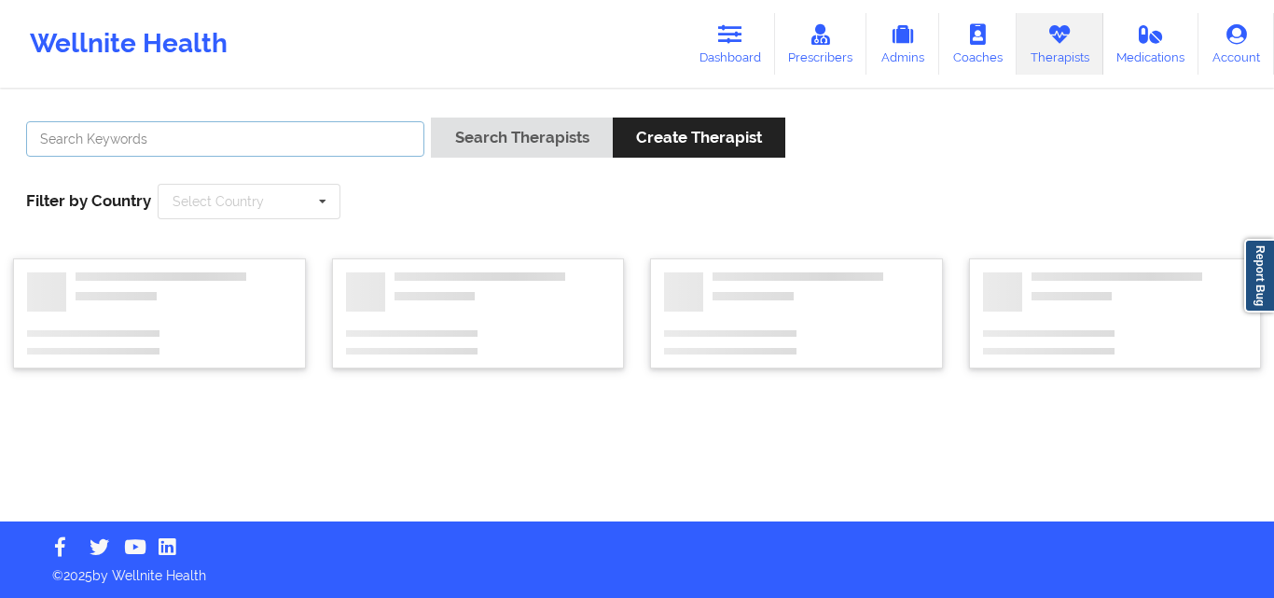
click at [358, 132] on input "text" at bounding box center [225, 138] width 398 height 35
type input "vitus"
click at [431, 118] on button "Search Therapists" at bounding box center [521, 138] width 181 height 40
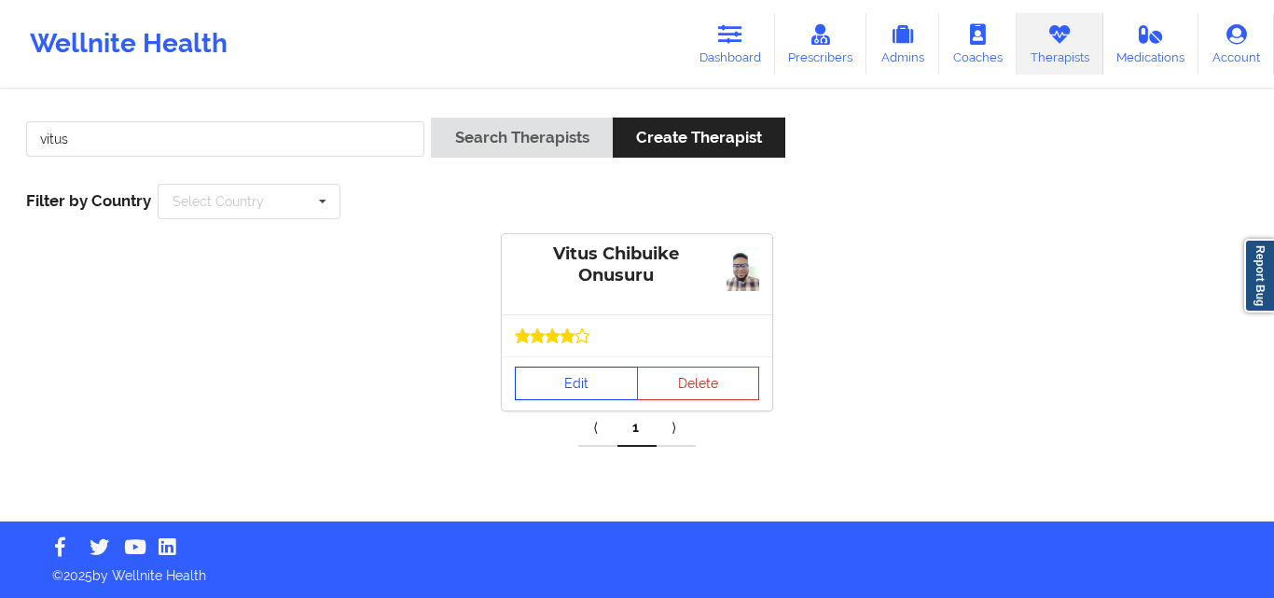
click at [575, 382] on link "Edit" at bounding box center [576, 384] width 123 height 34
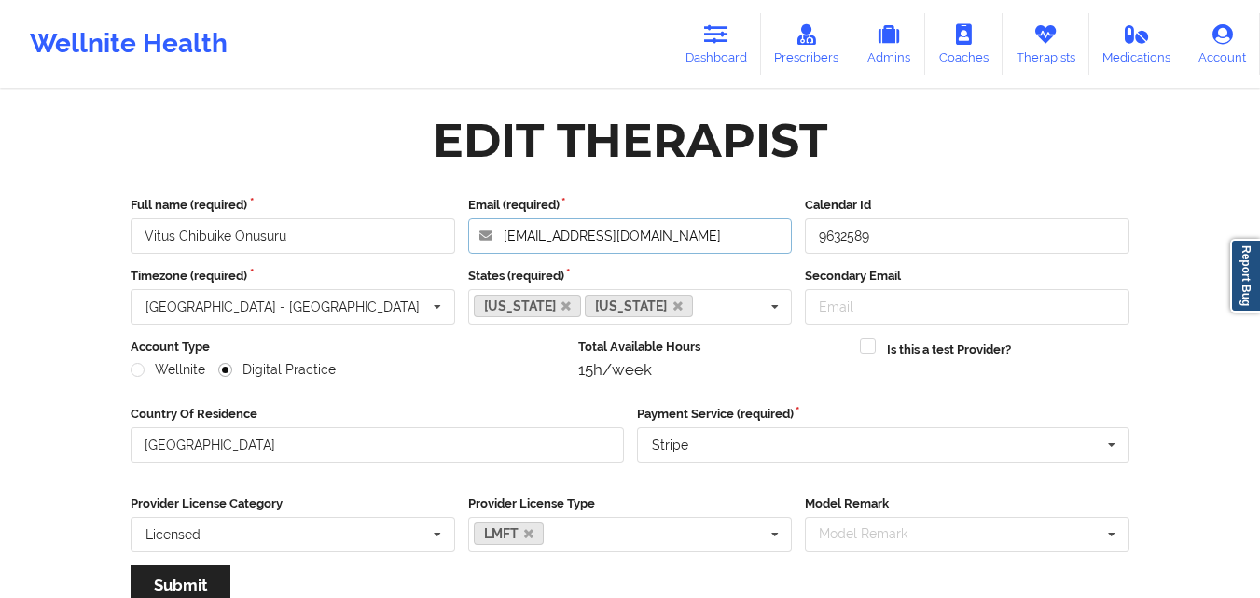
click at [658, 229] on input "vonusuru@yahoo.com" at bounding box center [630, 235] width 325 height 35
click at [1041, 47] on link "Therapists" at bounding box center [1046, 44] width 87 height 62
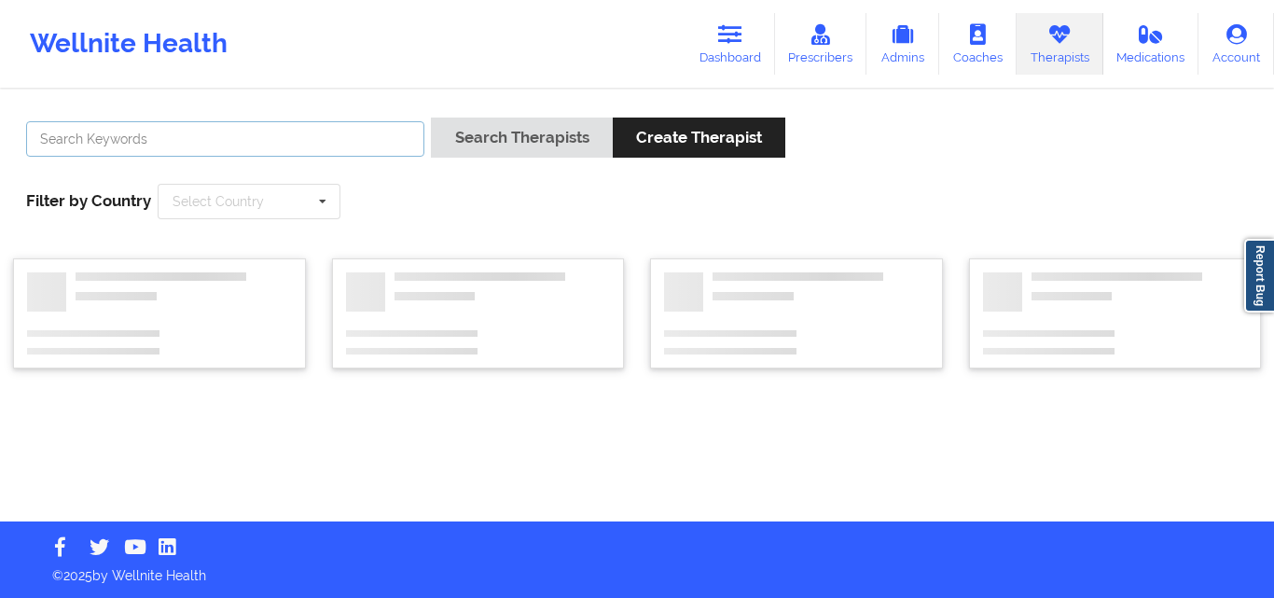
click at [262, 126] on input "text" at bounding box center [225, 138] width 398 height 35
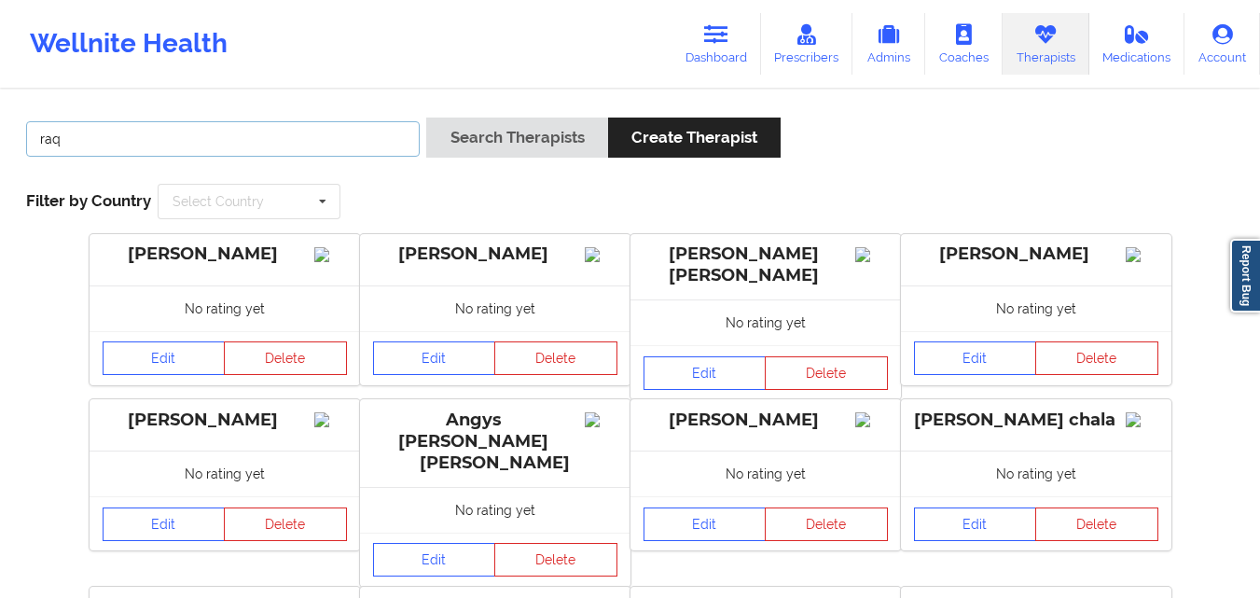
type input "Raquel Pereda"
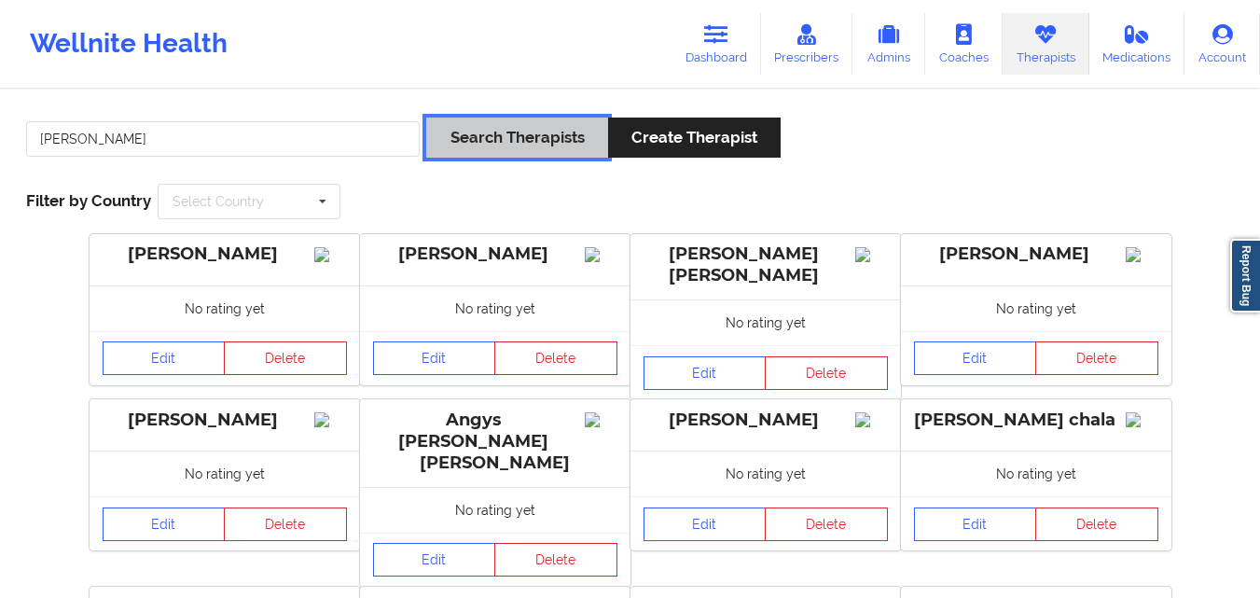
click at [542, 137] on button "Search Therapists" at bounding box center [516, 138] width 181 height 40
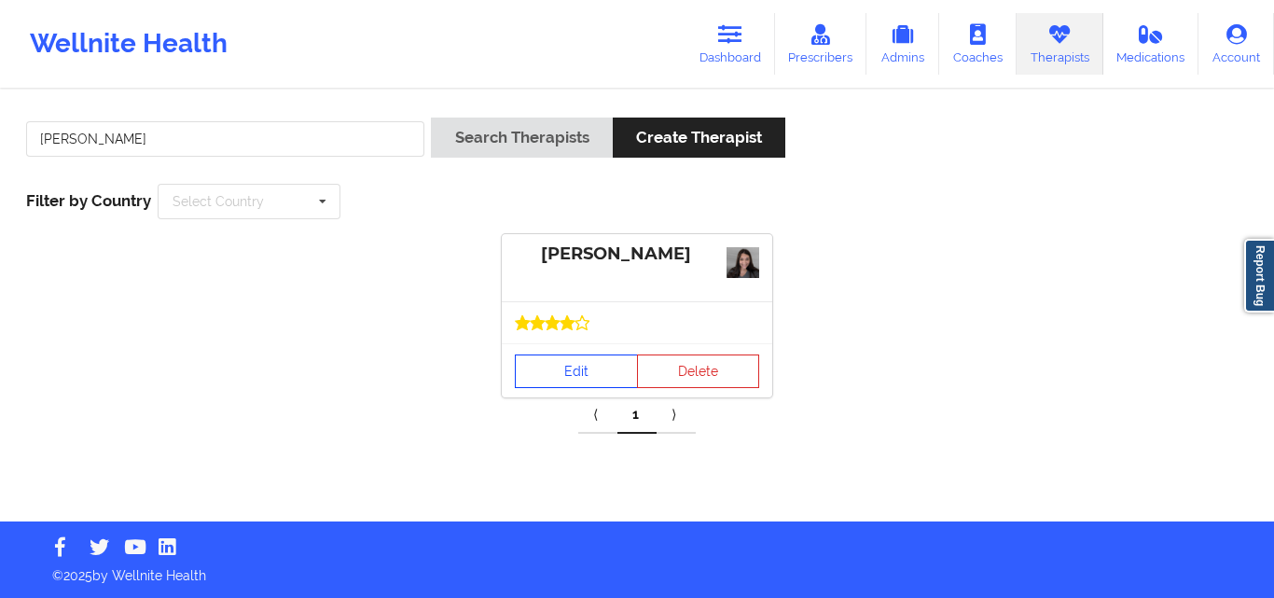
click at [571, 366] on link "Edit" at bounding box center [576, 371] width 123 height 34
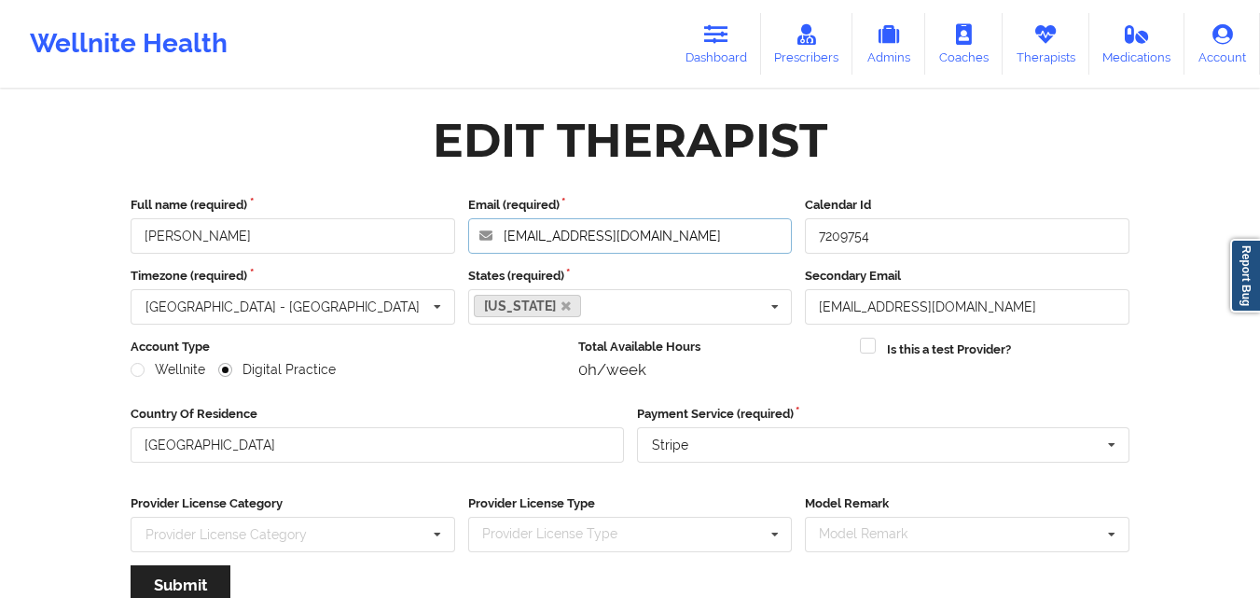
click at [660, 238] on input "raquel1864@gmail.com" at bounding box center [630, 235] width 325 height 35
click at [1056, 49] on link "Therapists" at bounding box center [1046, 44] width 87 height 62
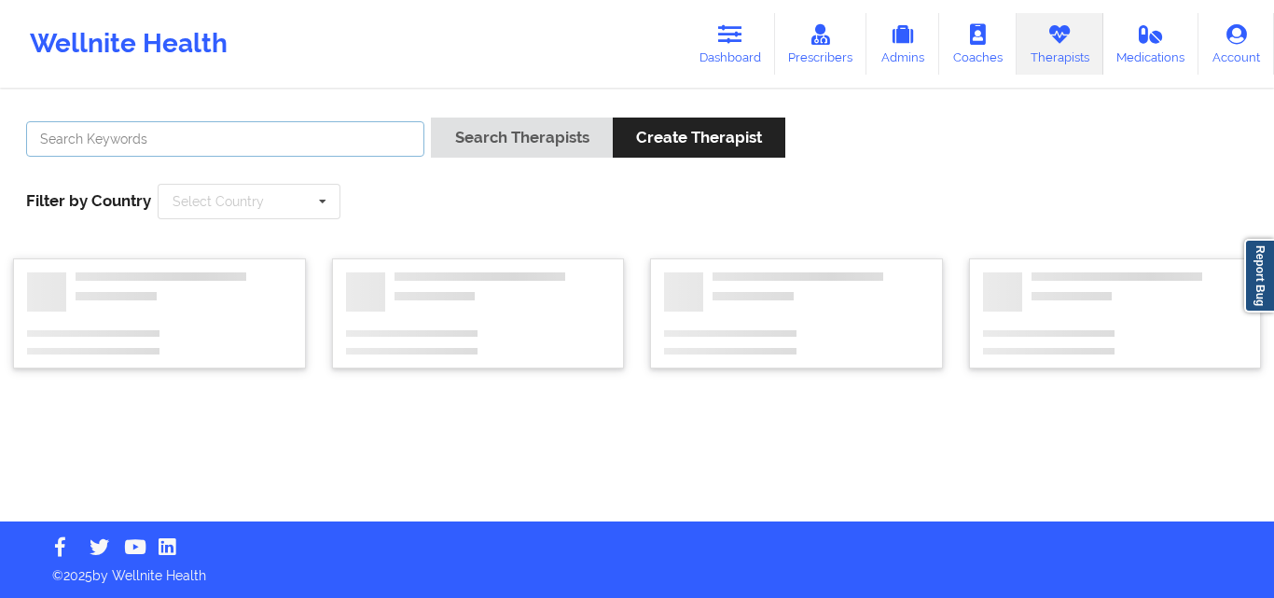
click at [272, 132] on input "text" at bounding box center [225, 138] width 398 height 35
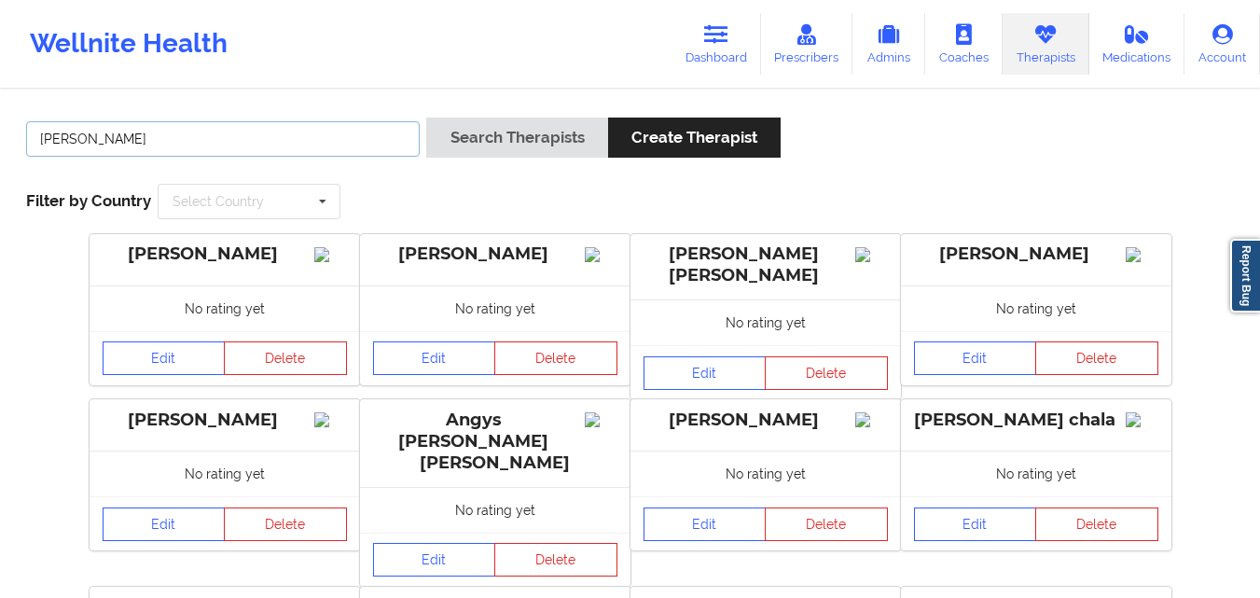
click at [426, 118] on button "Search Therapists" at bounding box center [516, 138] width 181 height 40
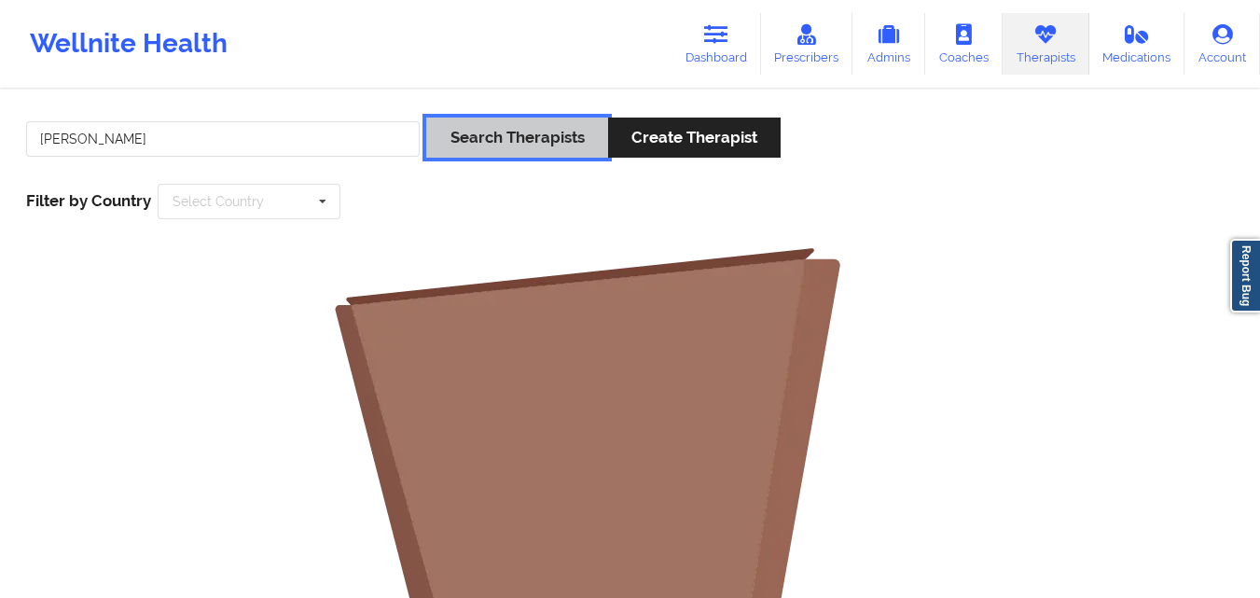
click at [476, 157] on button "Search Therapists" at bounding box center [516, 138] width 181 height 40
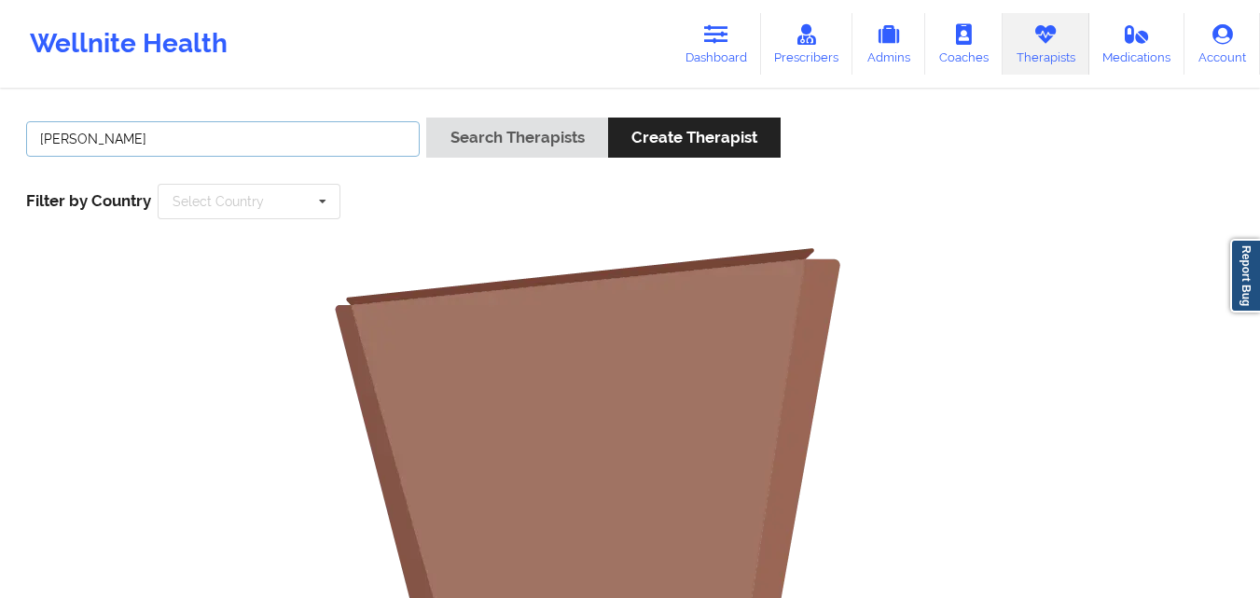
click at [159, 145] on input "anais quinox" at bounding box center [223, 138] width 394 height 35
click at [426, 118] on button "Search Therapists" at bounding box center [516, 138] width 181 height 40
click at [300, 136] on input "anais quinonez" at bounding box center [223, 138] width 394 height 35
paste input "QUINONEZ, ANAIS"
drag, startPoint x: 154, startPoint y: 136, endPoint x: 106, endPoint y: 139, distance: 47.7
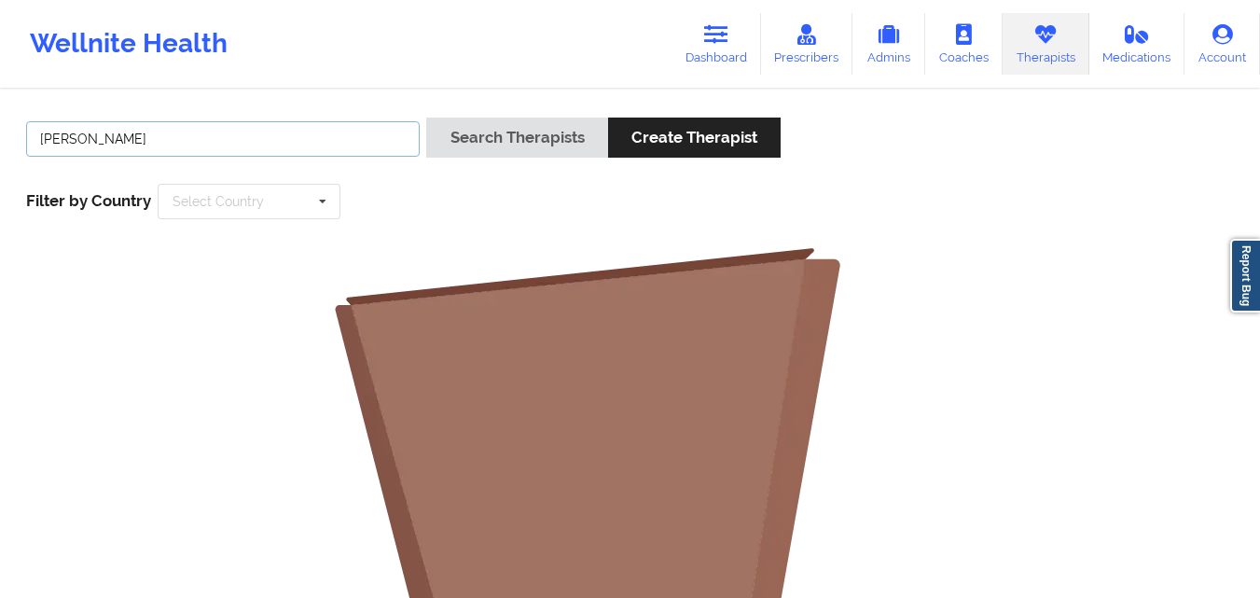
click at [106, 139] on input "QUINONEZ, ANAIS" at bounding box center [223, 138] width 394 height 35
click at [41, 137] on input "QUINONEZ" at bounding box center [223, 138] width 394 height 35
paste input ", ANAIS"
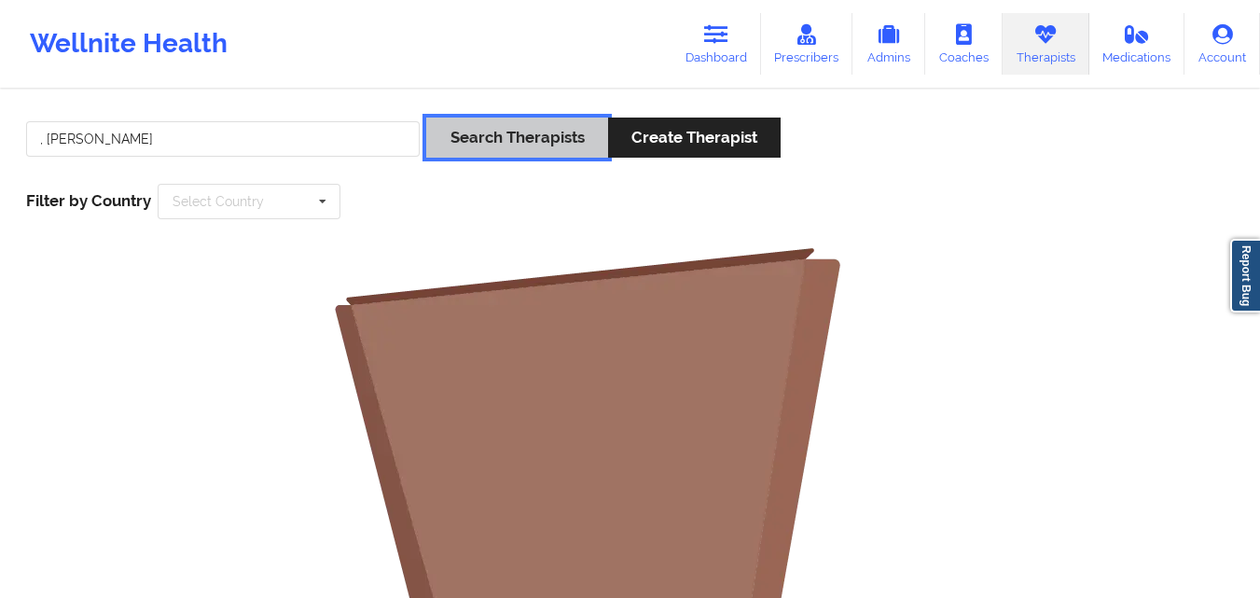
click at [490, 146] on button "Search Therapists" at bounding box center [516, 138] width 181 height 40
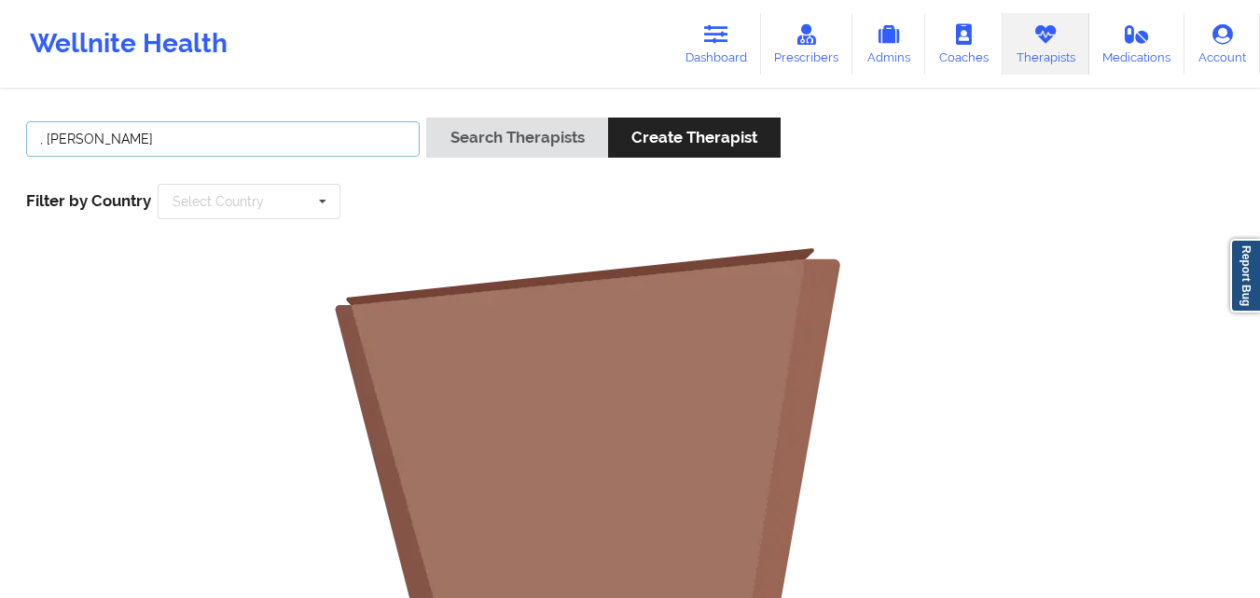
click at [45, 143] on input ", ANAIS QUINONEZ" at bounding box center [223, 138] width 394 height 35
click at [426, 118] on button "Search Therapists" at bounding box center [516, 138] width 181 height 40
drag, startPoint x: 86, startPoint y: 138, endPoint x: 0, endPoint y: 140, distance: 85.8
click at [0, 140] on div ",ANAIS QUINONEZ Search Therapists Create Therapist Filter by Country Select Cou…" at bounding box center [630, 575] width 1260 height 969
type input "QUINONEZ"
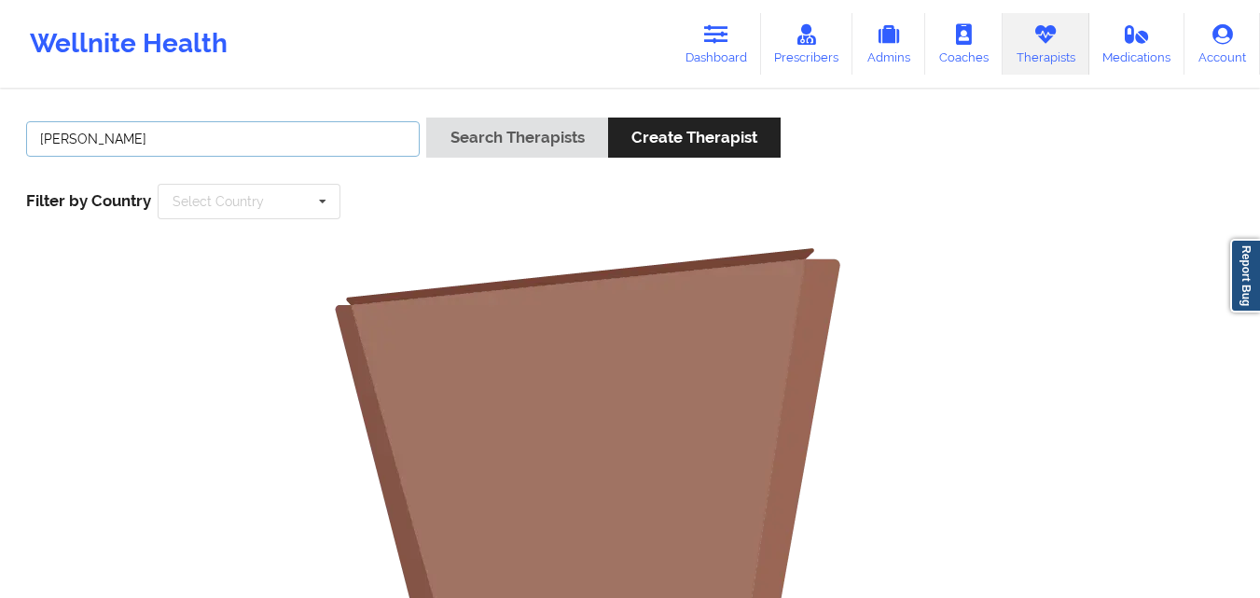
click at [426, 118] on button "Search Therapists" at bounding box center [516, 138] width 181 height 40
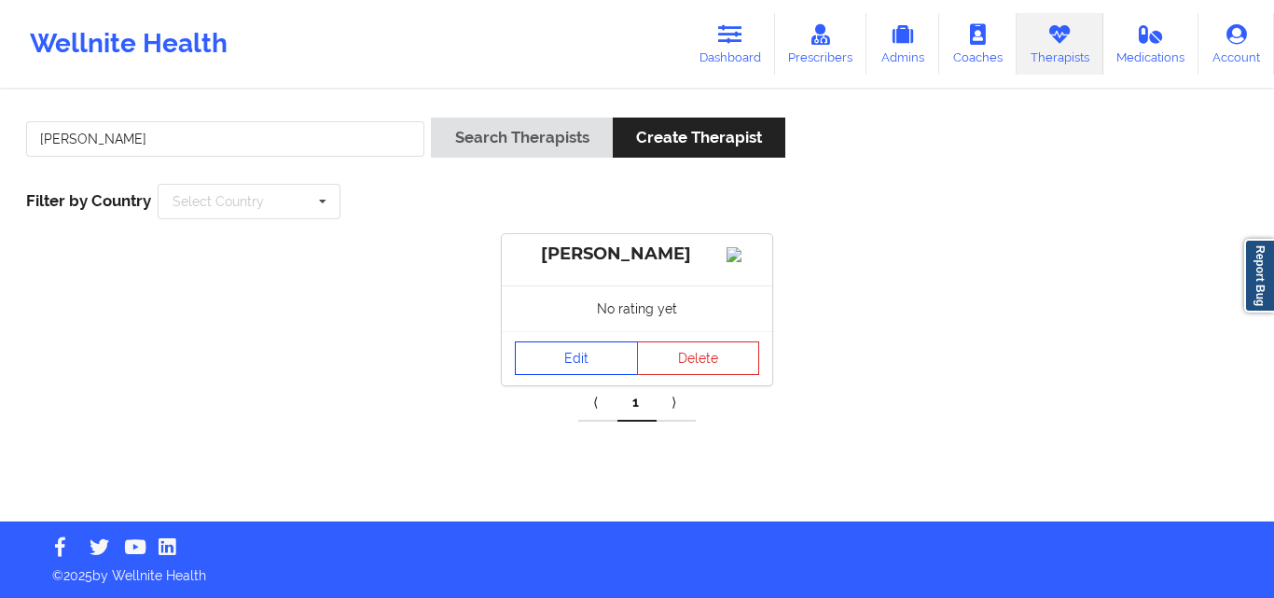
click at [592, 375] on link "Edit" at bounding box center [576, 358] width 123 height 34
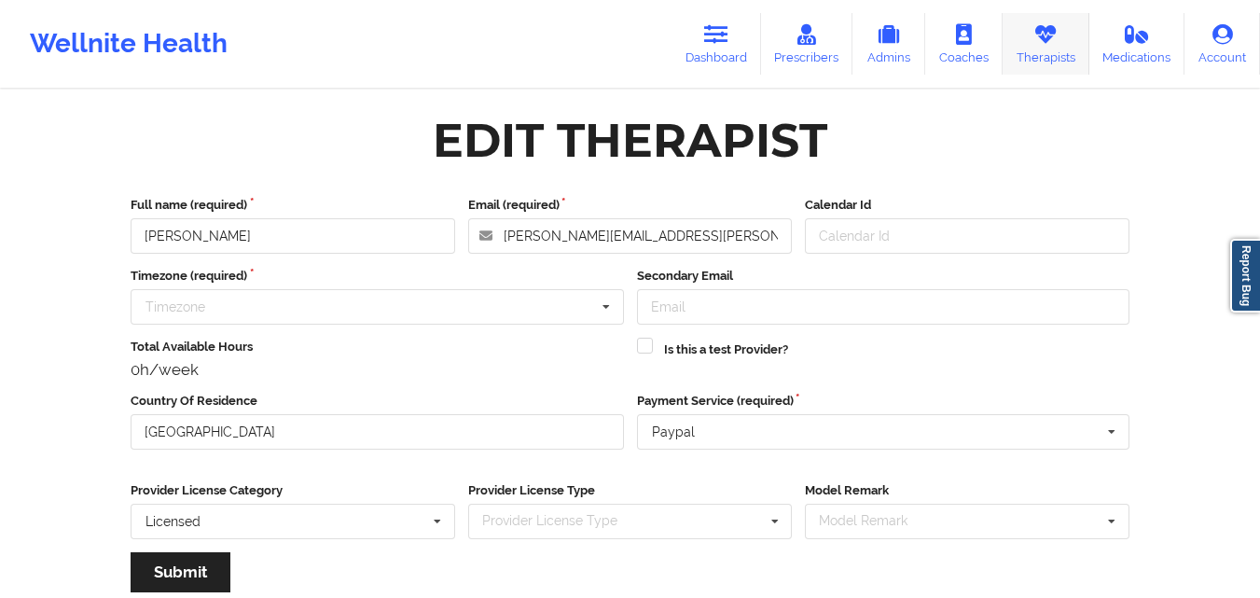
click at [1048, 46] on link "Therapists" at bounding box center [1046, 44] width 87 height 62
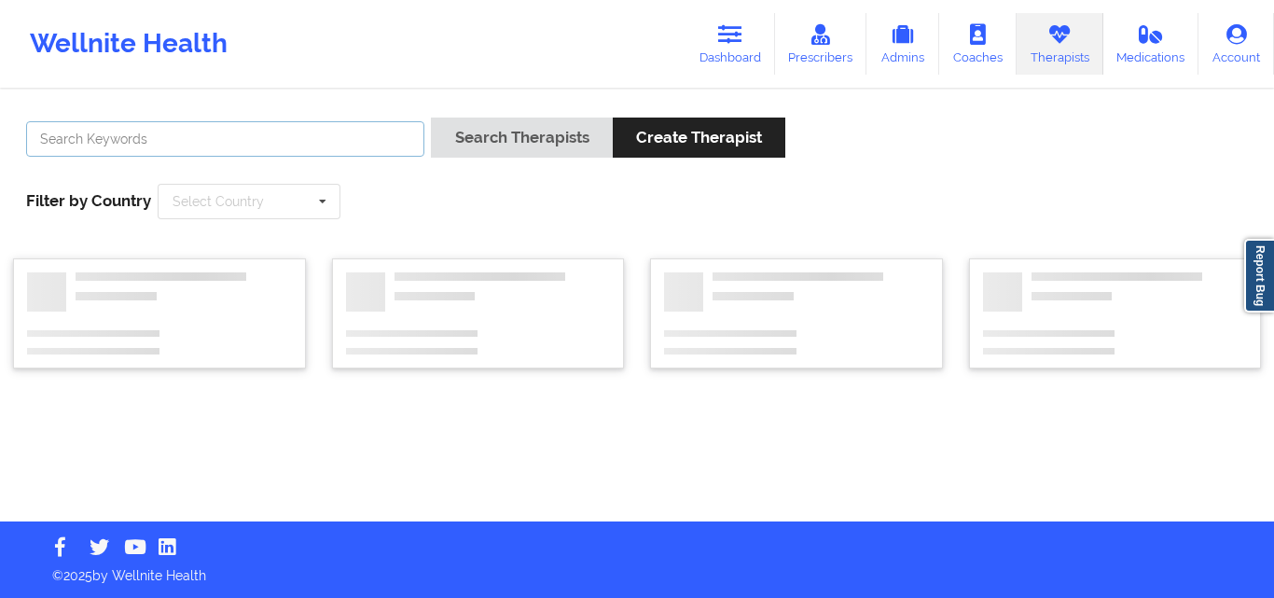
click at [200, 145] on input "text" at bounding box center [225, 138] width 398 height 35
paste input ", ANAIS"
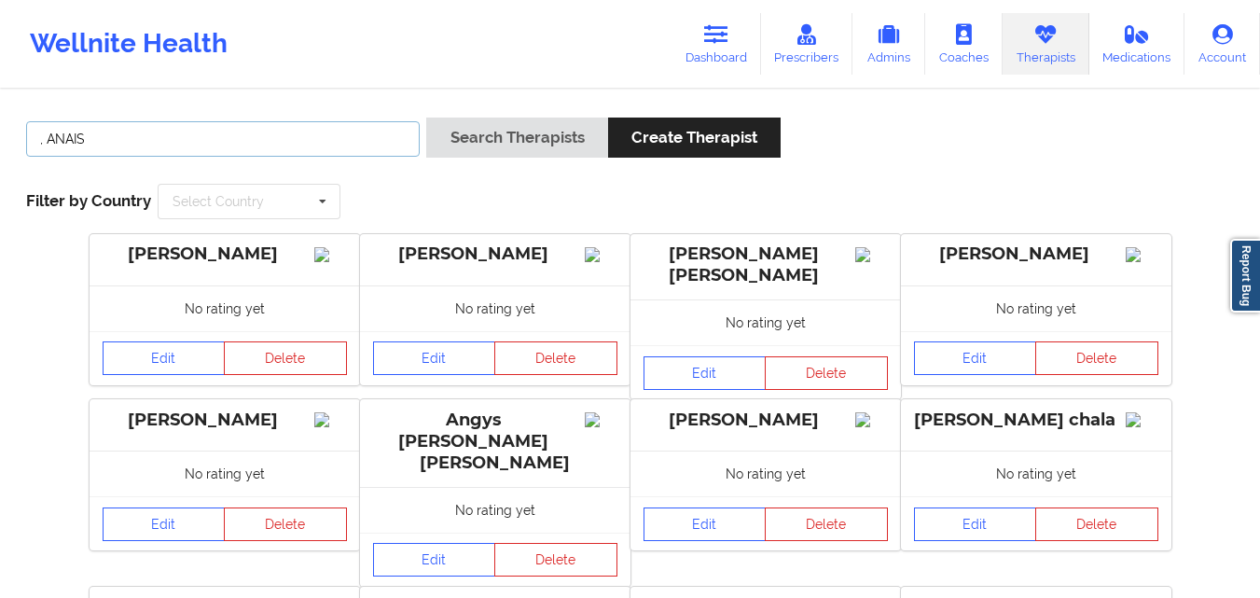
click at [49, 138] on input ", ANAIS" at bounding box center [223, 138] width 394 height 35
type input "ANAIS"
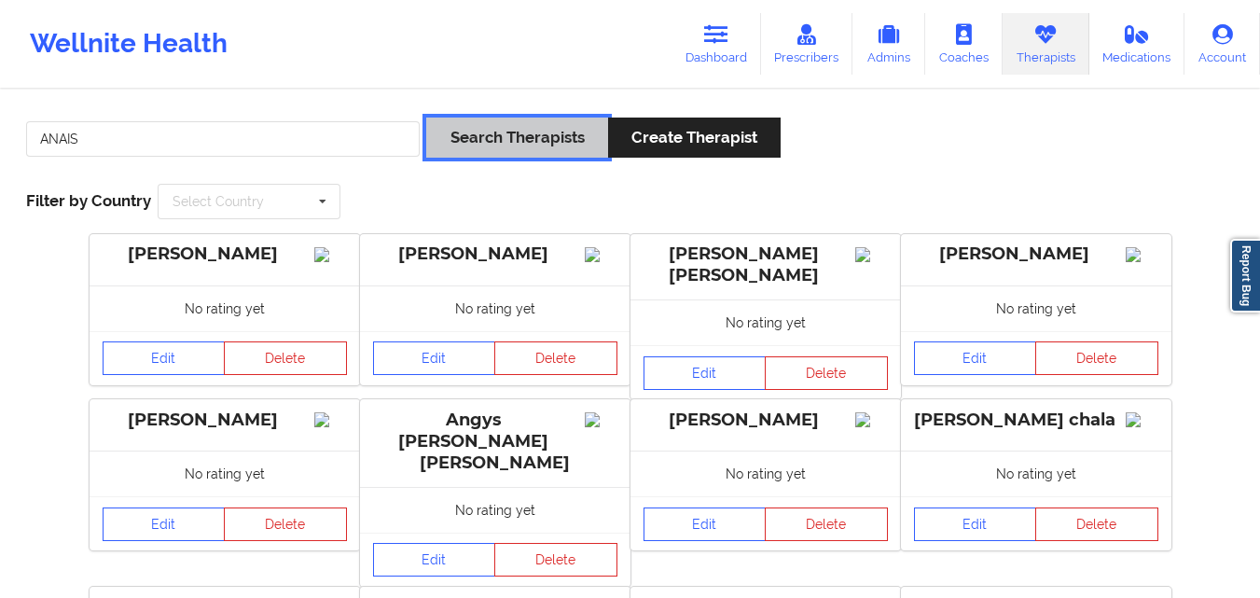
click at [567, 154] on button "Search Therapists" at bounding box center [516, 138] width 181 height 40
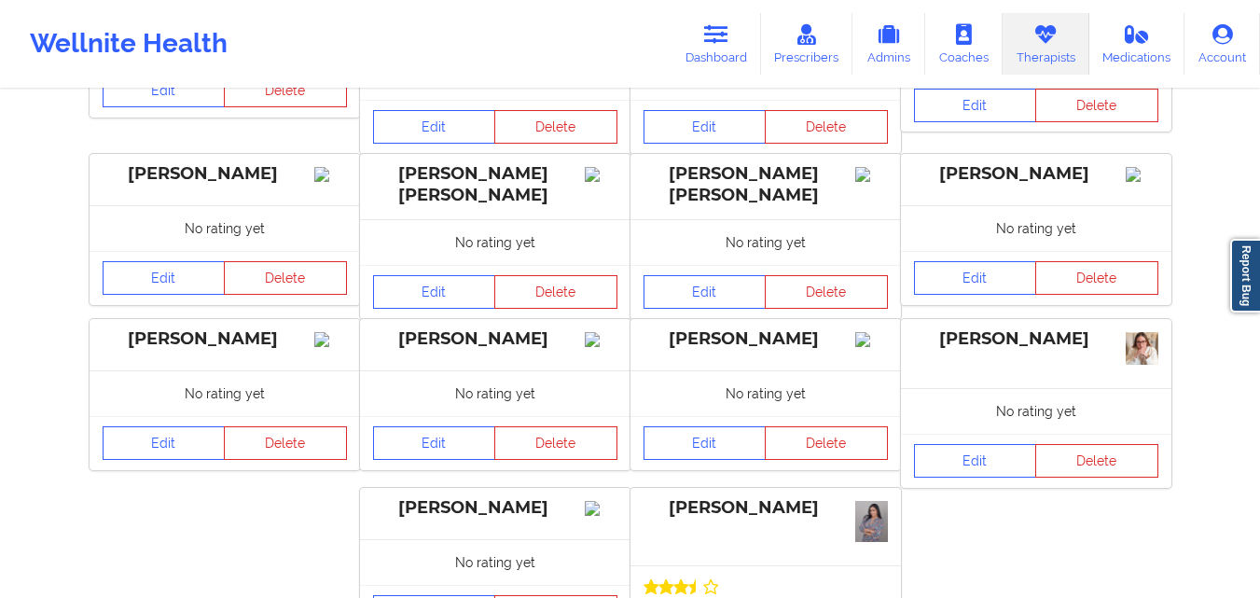
scroll to position [441, 0]
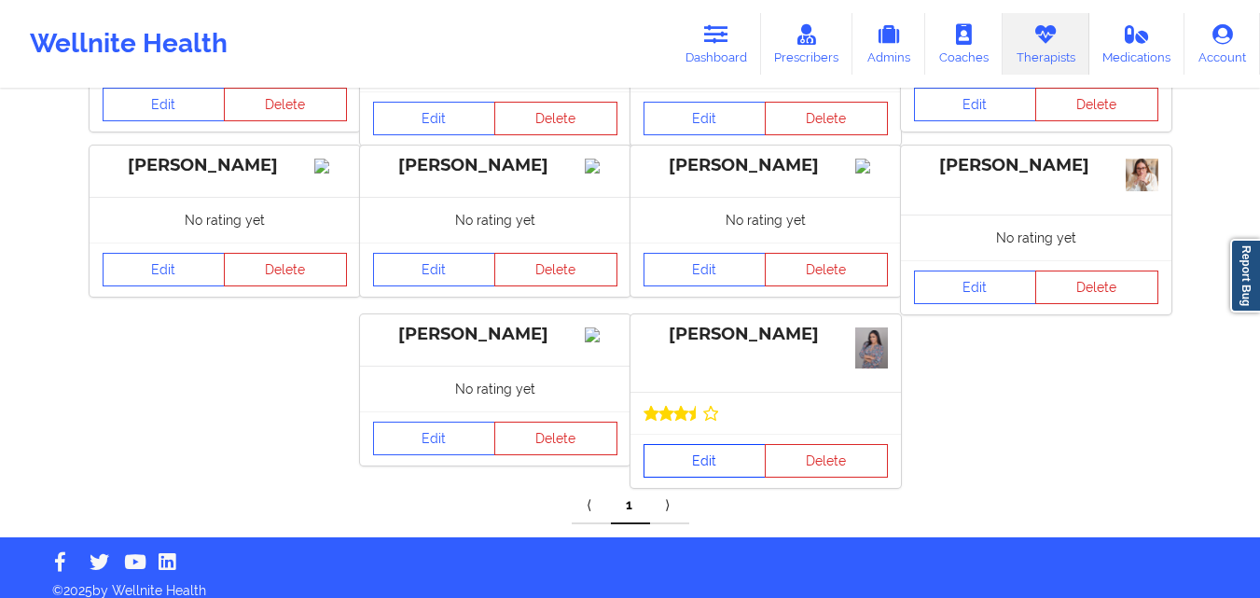
click at [702, 456] on link "Edit" at bounding box center [705, 461] width 123 height 34
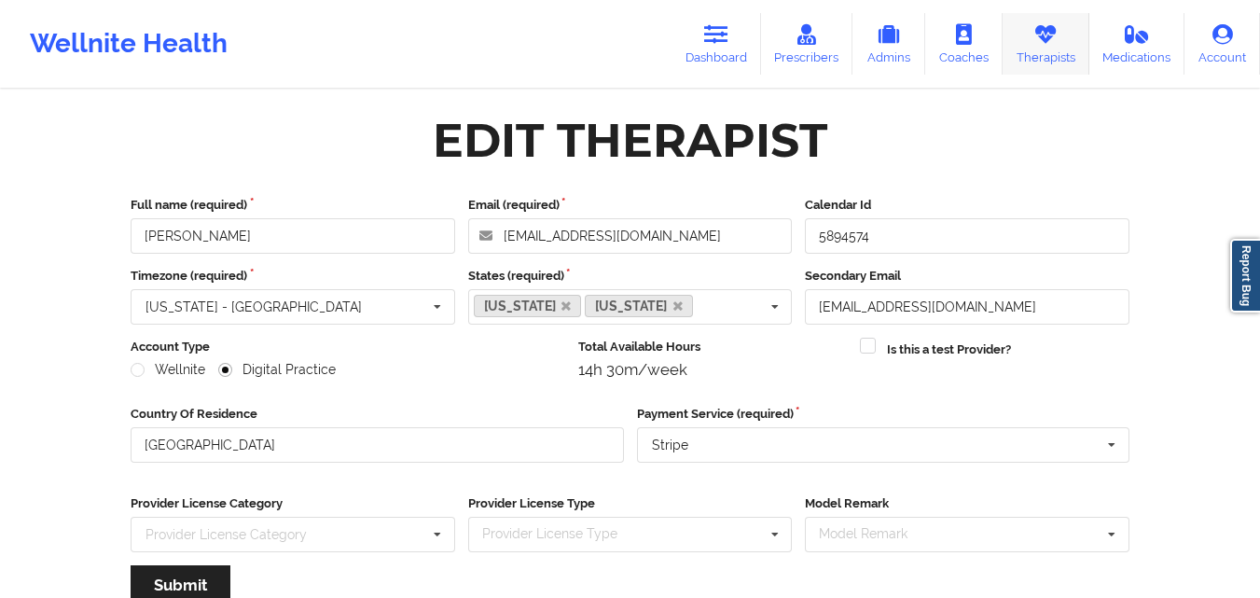
click at [1053, 67] on link "Therapists" at bounding box center [1046, 44] width 87 height 62
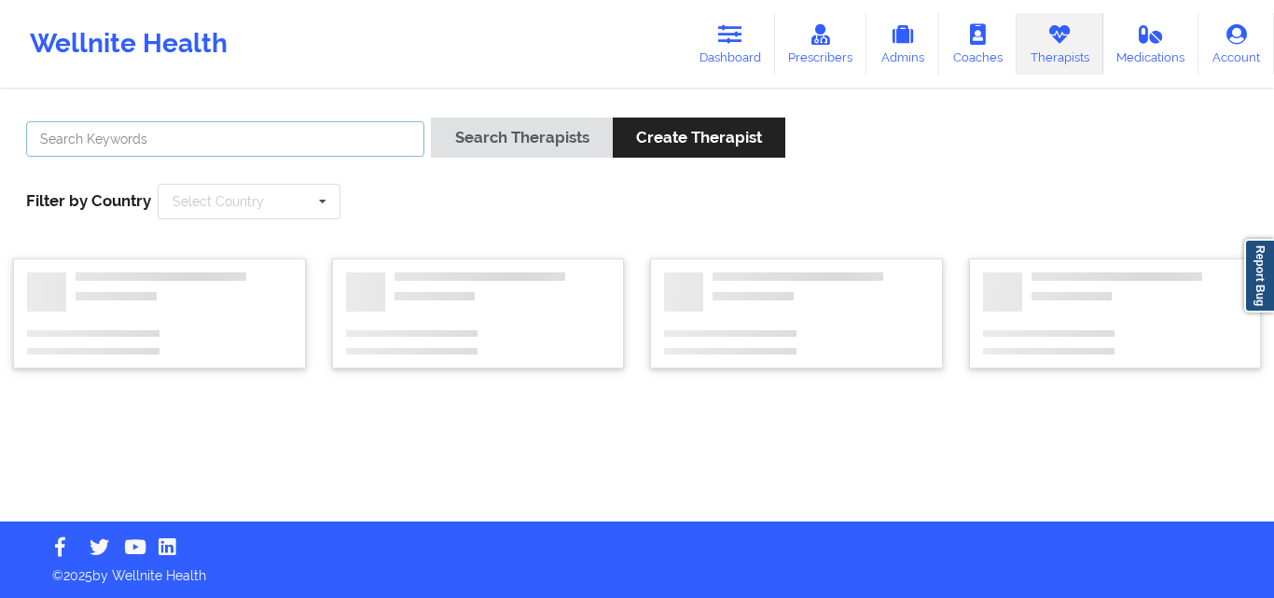
click at [364, 140] on input "text" at bounding box center [225, 138] width 398 height 35
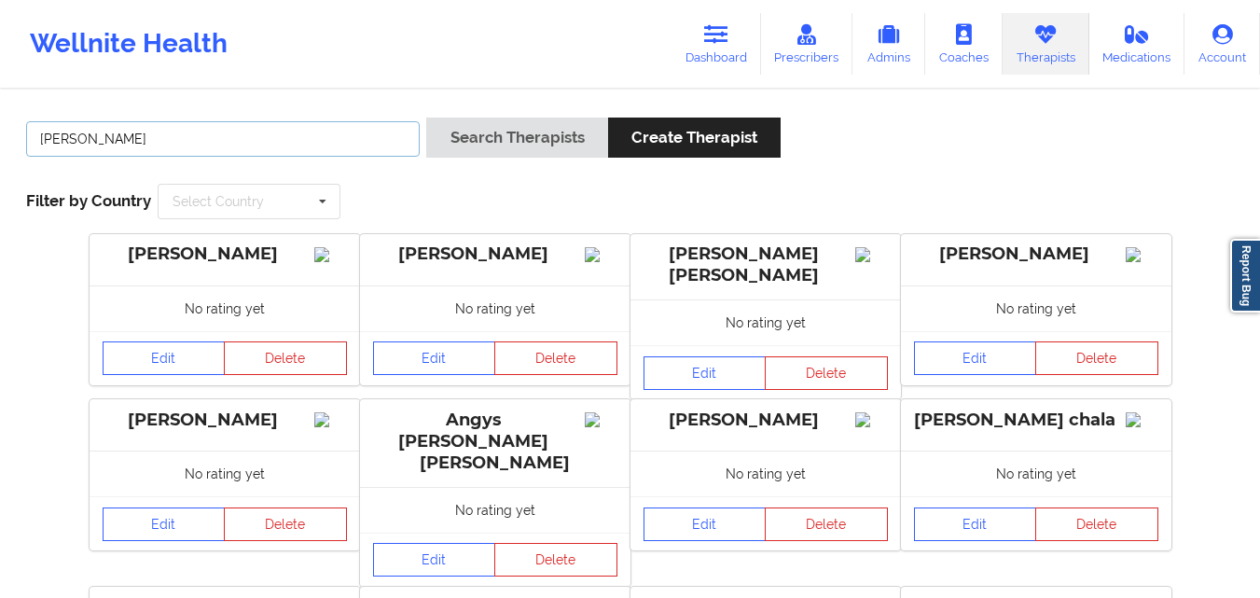
type input "jazmin roberts"
click at [426, 118] on button "Search Therapists" at bounding box center [516, 138] width 181 height 40
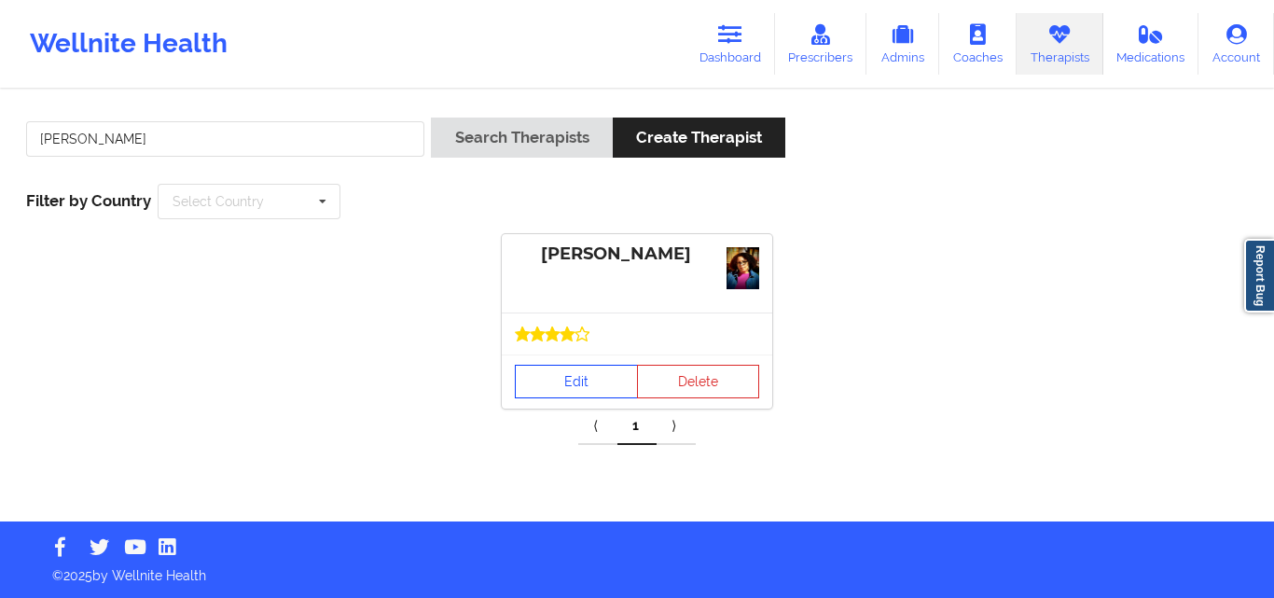
click at [573, 387] on link "Edit" at bounding box center [576, 382] width 123 height 34
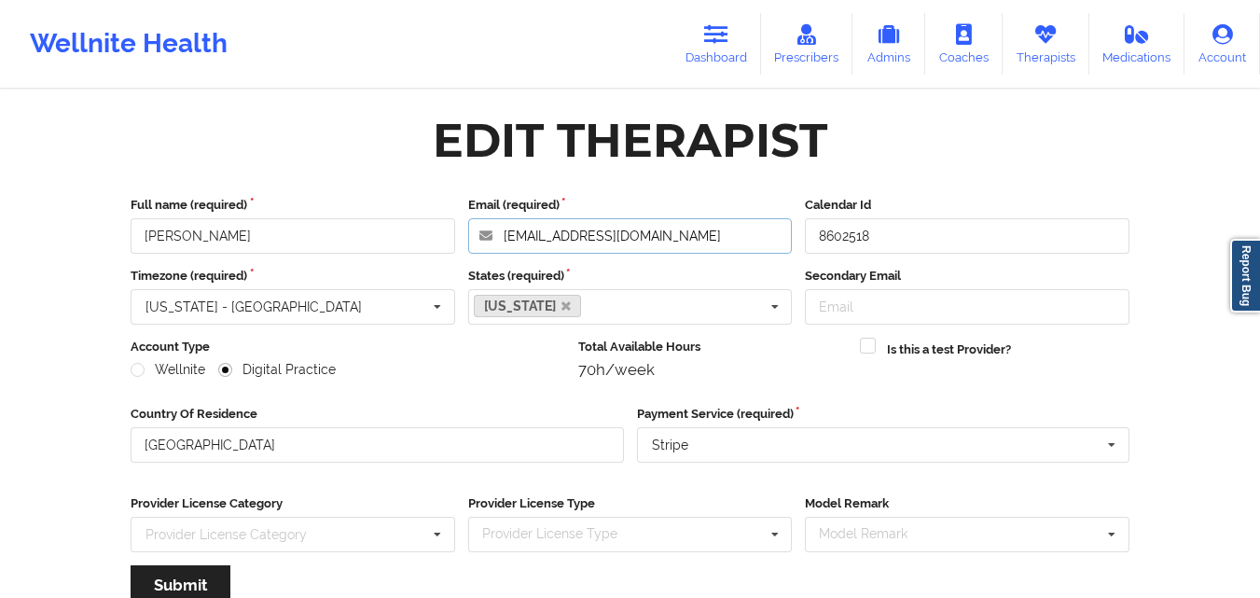
click at [709, 239] on input "jazminvrobertslmhc@gmail.com" at bounding box center [630, 235] width 325 height 35
click at [1047, 46] on link "Therapists" at bounding box center [1046, 44] width 87 height 62
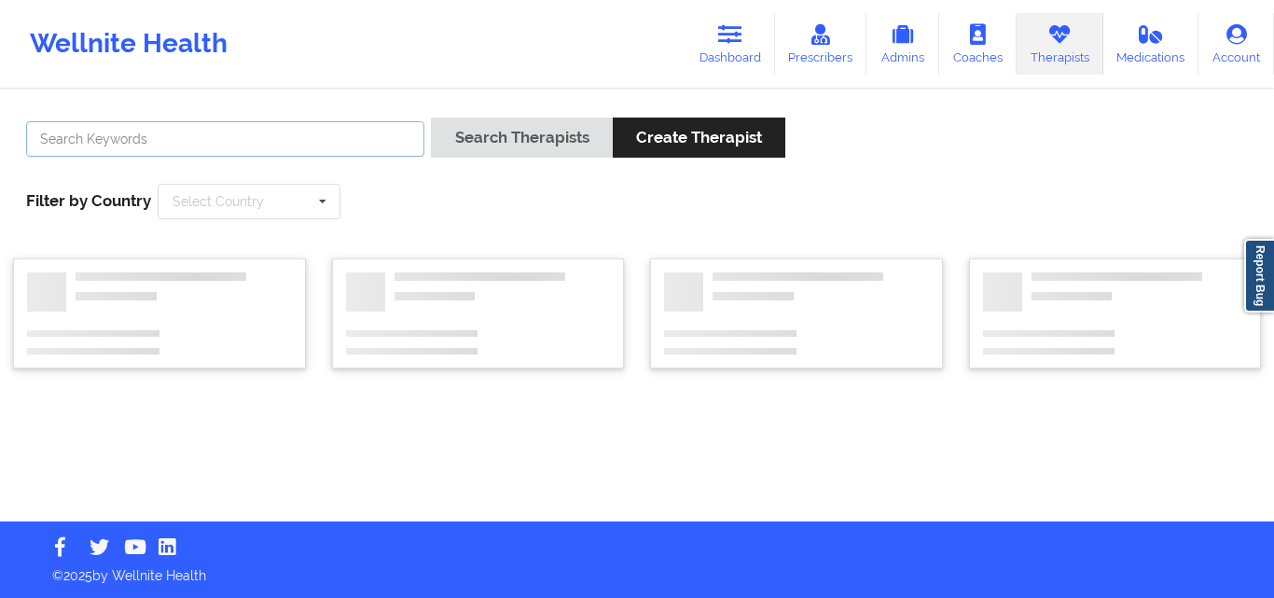
click at [323, 146] on input "text" at bounding box center [225, 138] width 398 height 35
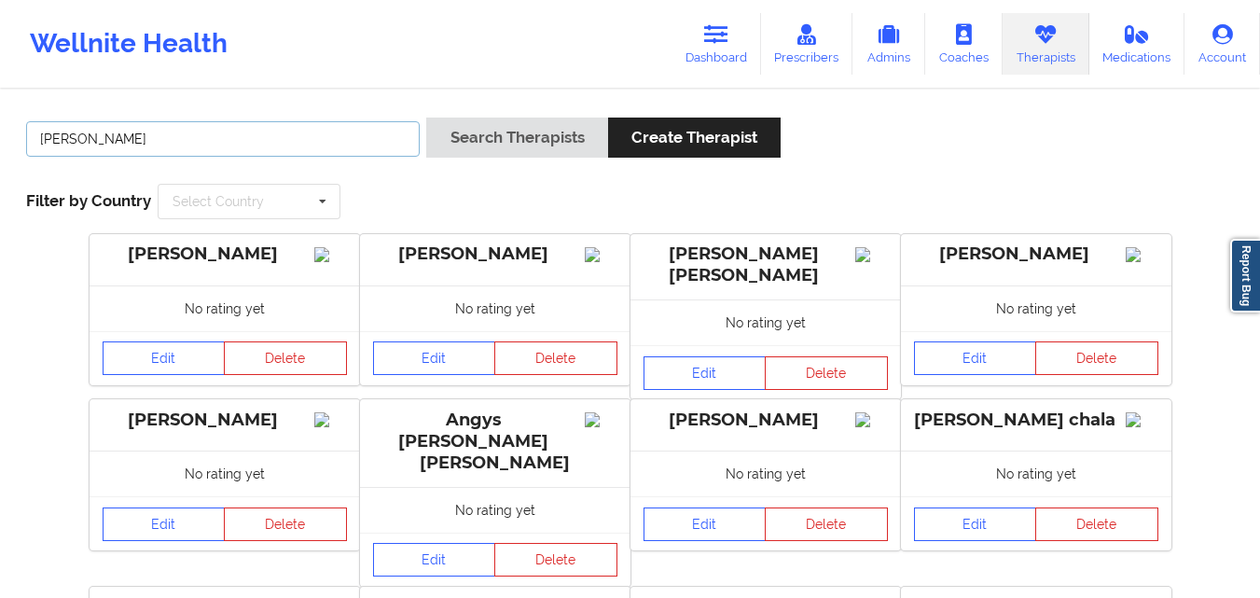
type input "angelica"
click at [426, 118] on button "Search Therapists" at bounding box center [516, 138] width 181 height 40
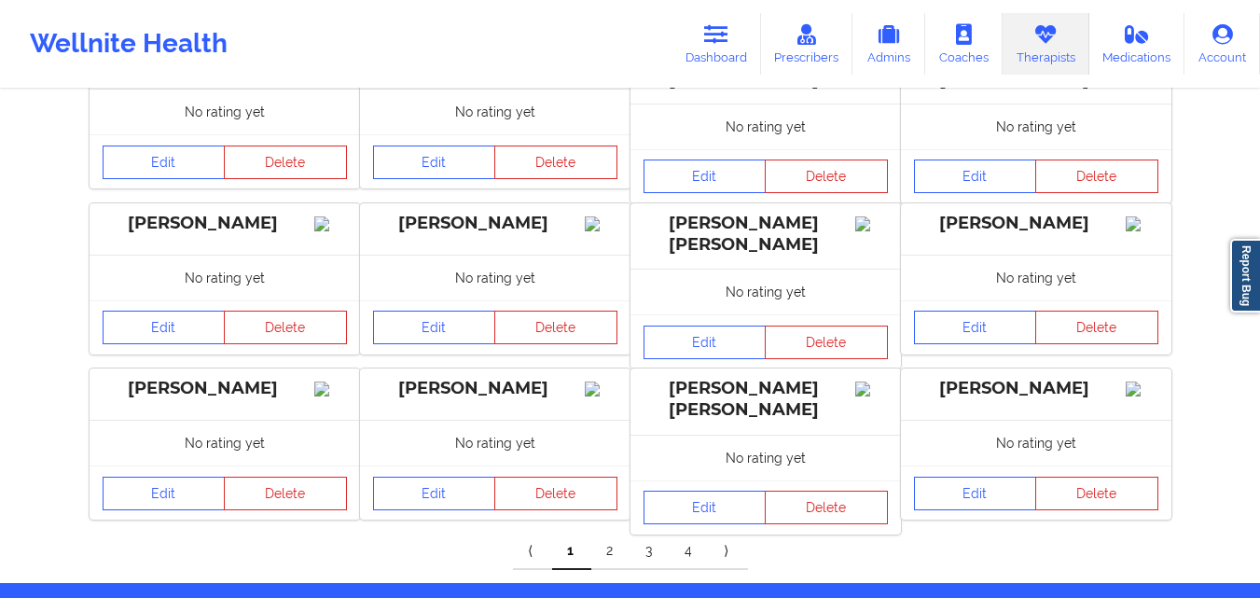
scroll to position [624, 0]
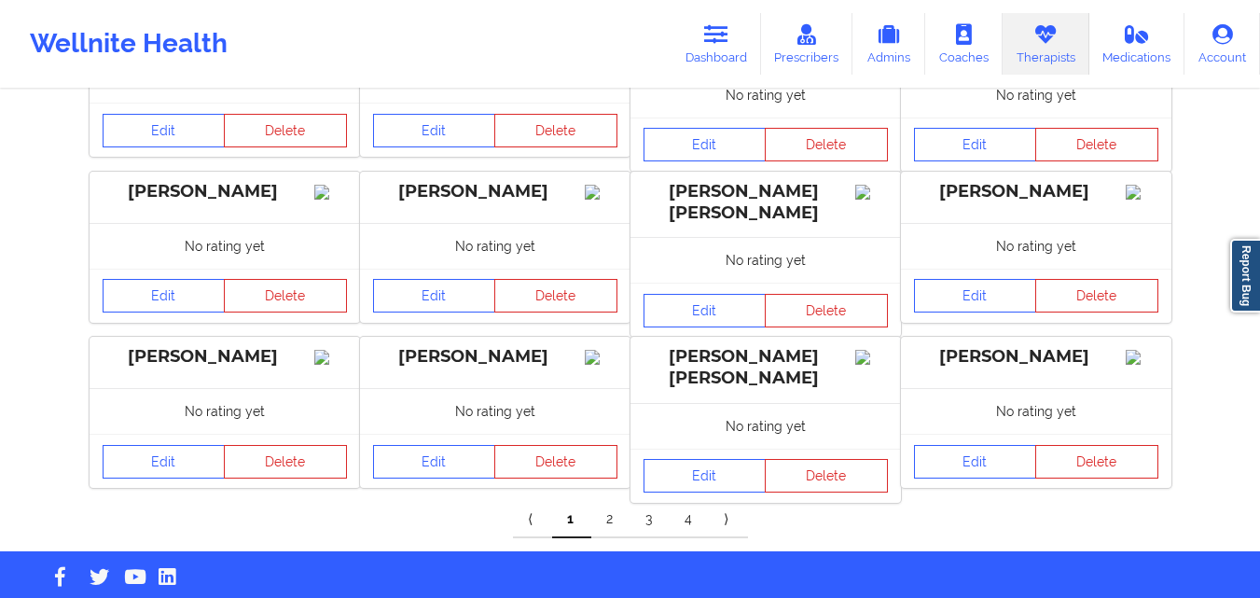
click at [682, 501] on link "4" at bounding box center [689, 519] width 39 height 37
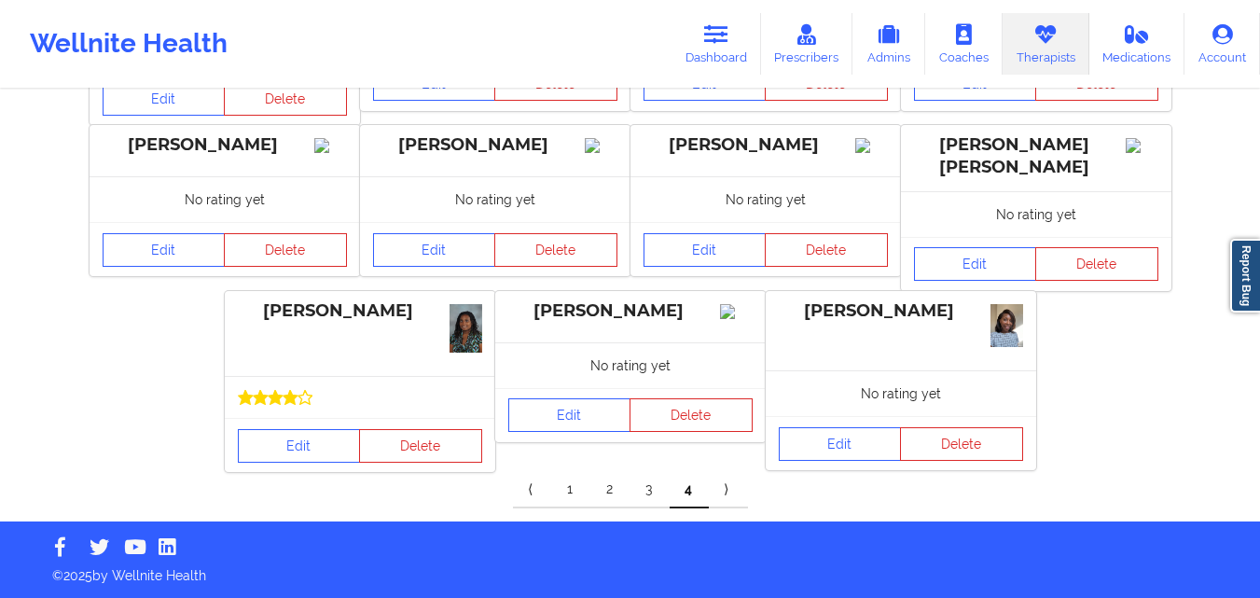
scroll to position [618, 0]
click at [326, 445] on link "Edit" at bounding box center [299, 446] width 123 height 34
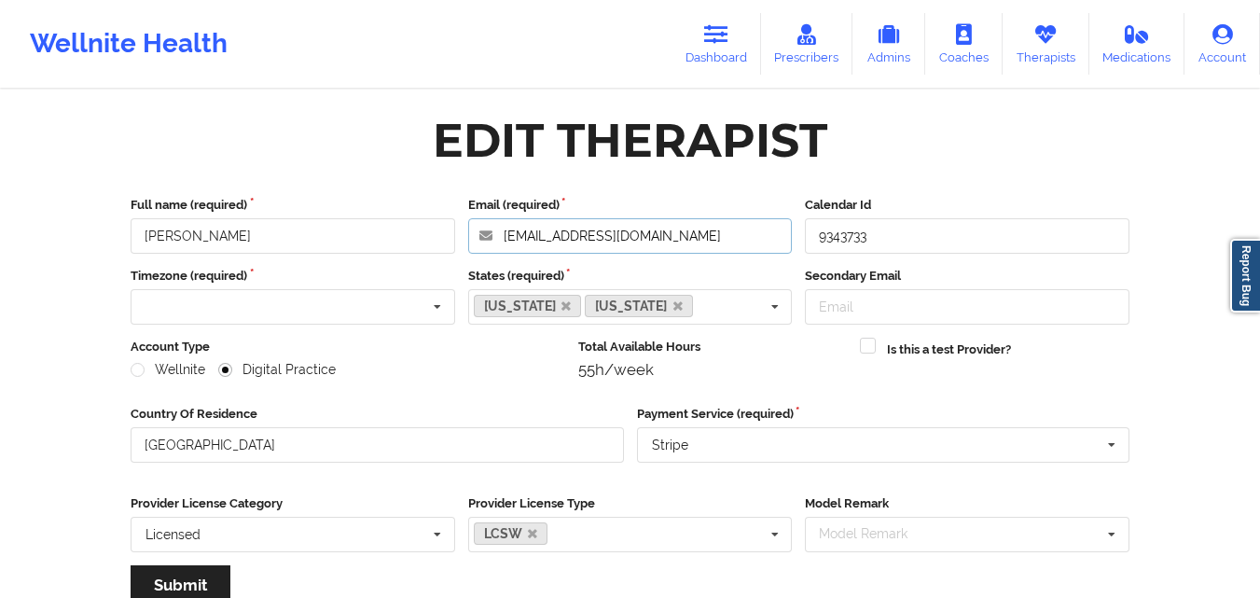
click at [715, 243] on input "ama@yourlifeisyourwealth.com" at bounding box center [630, 235] width 325 height 35
click at [729, 239] on input "ama@yourlifeisyourwealth.com" at bounding box center [630, 235] width 325 height 35
click at [1037, 45] on icon at bounding box center [1046, 34] width 24 height 21
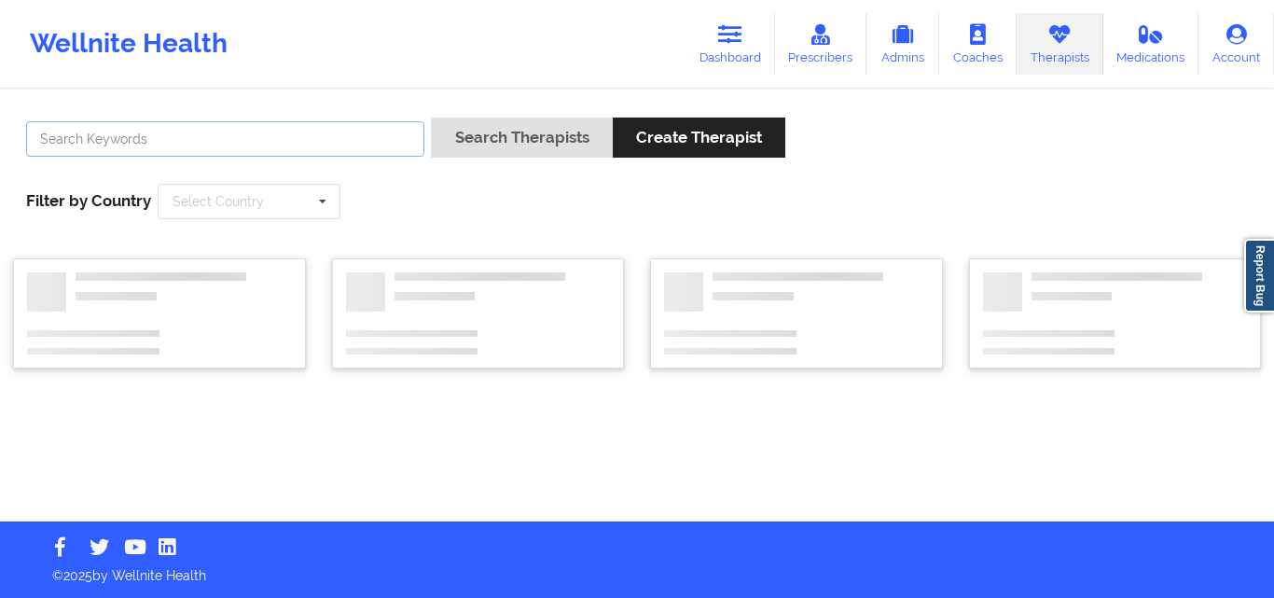
click at [289, 146] on input "text" at bounding box center [225, 138] width 398 height 35
type input "katrina rushing"
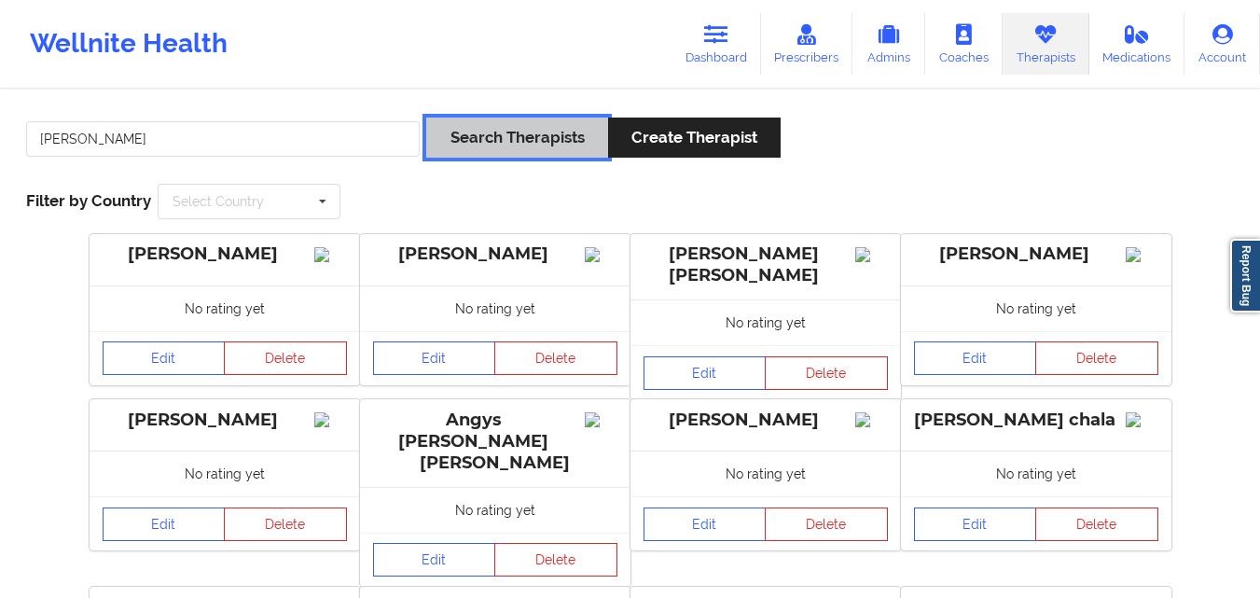
click at [496, 125] on button "Search Therapists" at bounding box center [516, 138] width 181 height 40
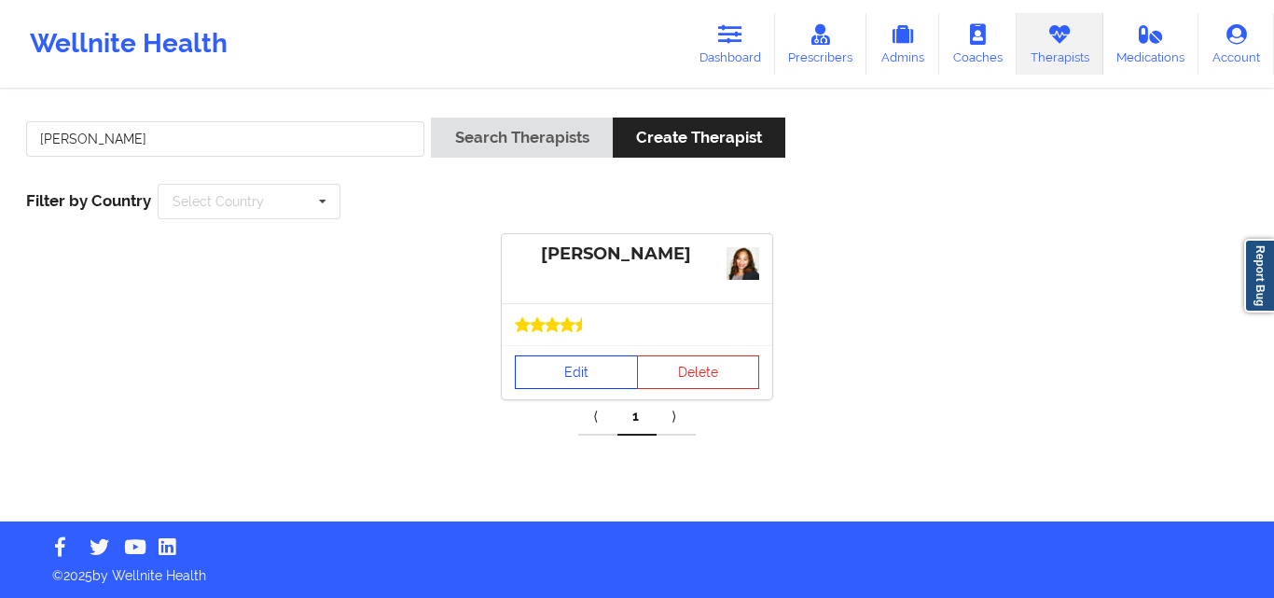
click at [594, 368] on link "Edit" at bounding box center [576, 372] width 123 height 34
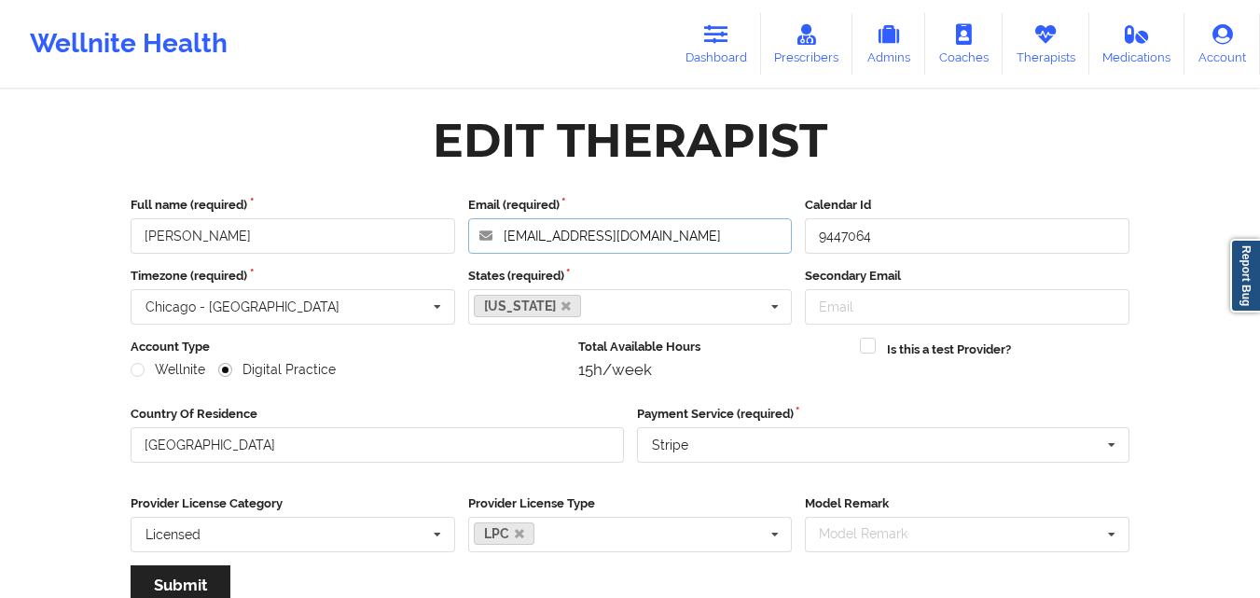
click at [687, 243] on input "rlcomtraining@gmail.com" at bounding box center [630, 235] width 325 height 35
click at [730, 244] on input "rlcomtraining@gmail.com" at bounding box center [630, 235] width 325 height 35
click at [1060, 48] on link "Therapists" at bounding box center [1046, 44] width 87 height 62
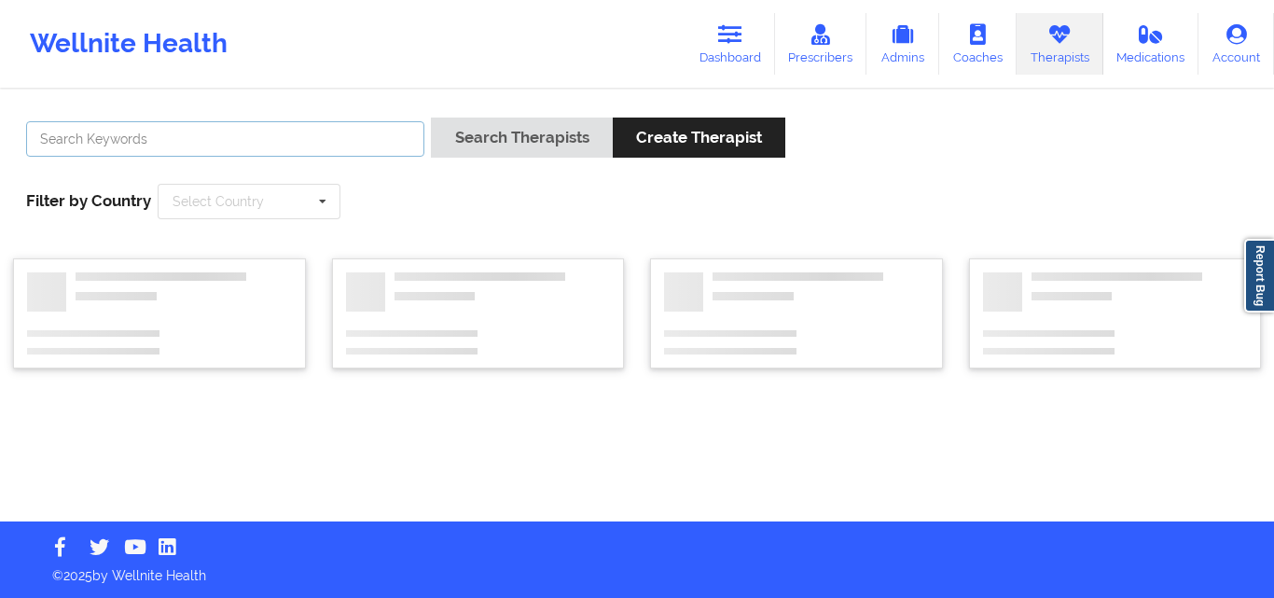
click at [257, 141] on input "text" at bounding box center [225, 138] width 398 height 35
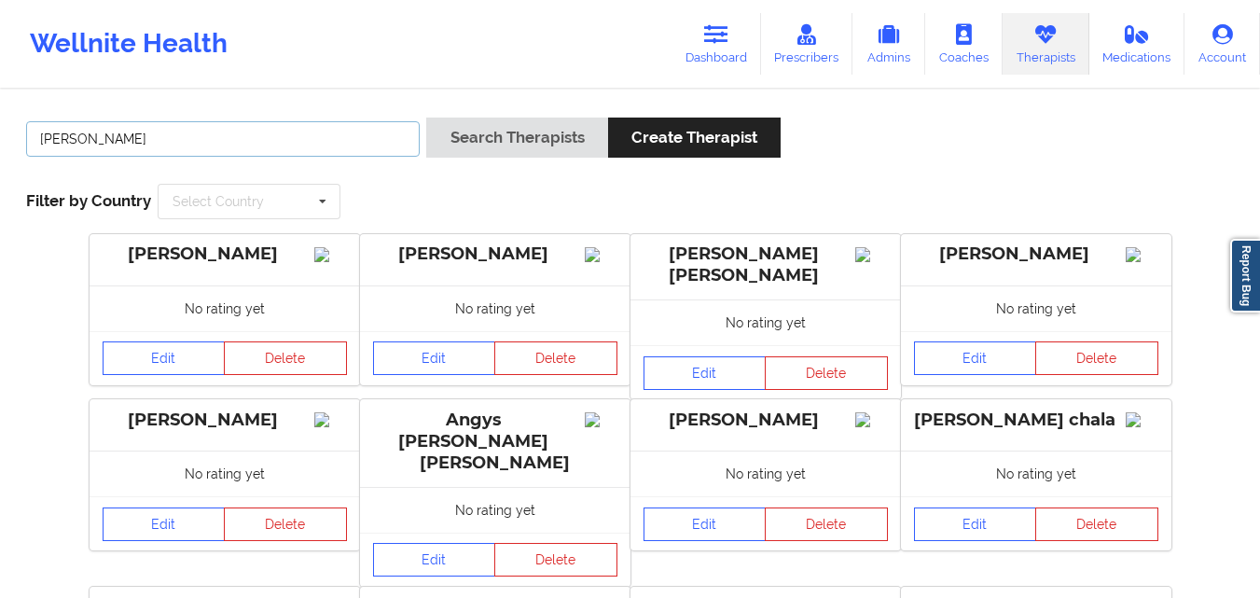
type input "janell"
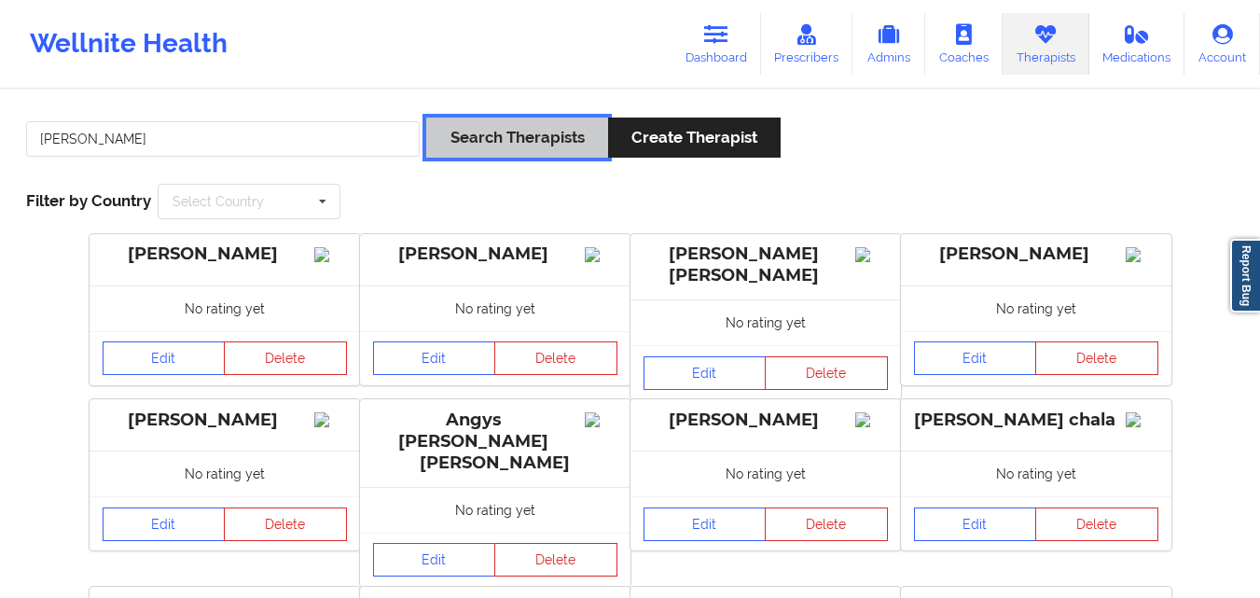
click at [459, 137] on button "Search Therapists" at bounding box center [516, 138] width 181 height 40
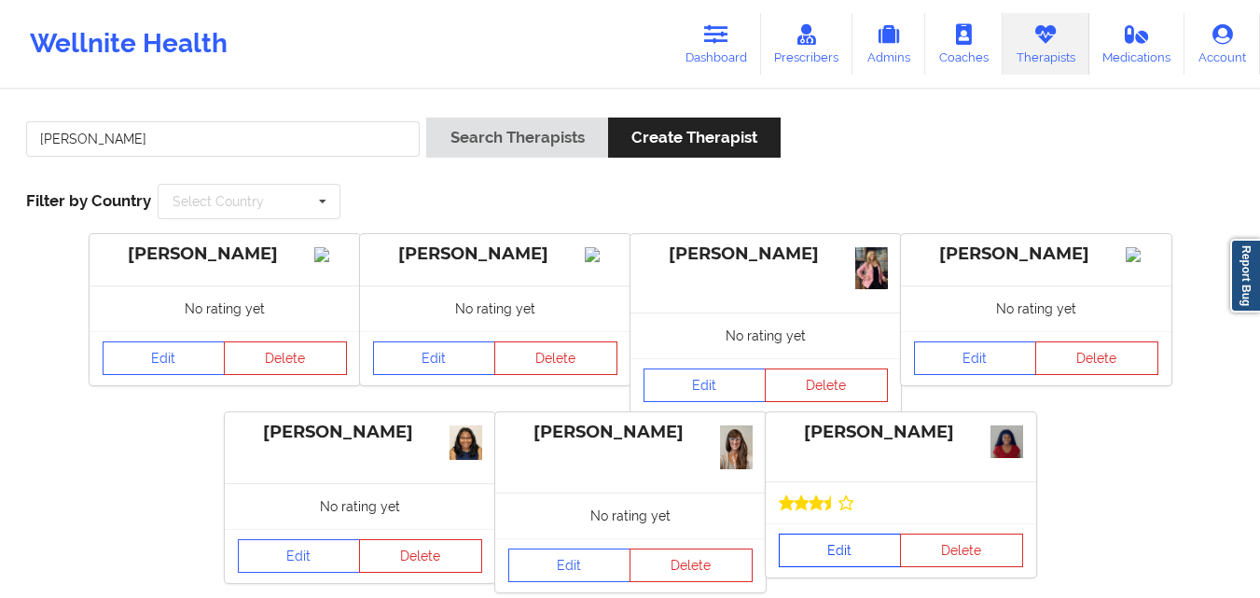
click at [848, 551] on link "Edit" at bounding box center [840, 551] width 123 height 34
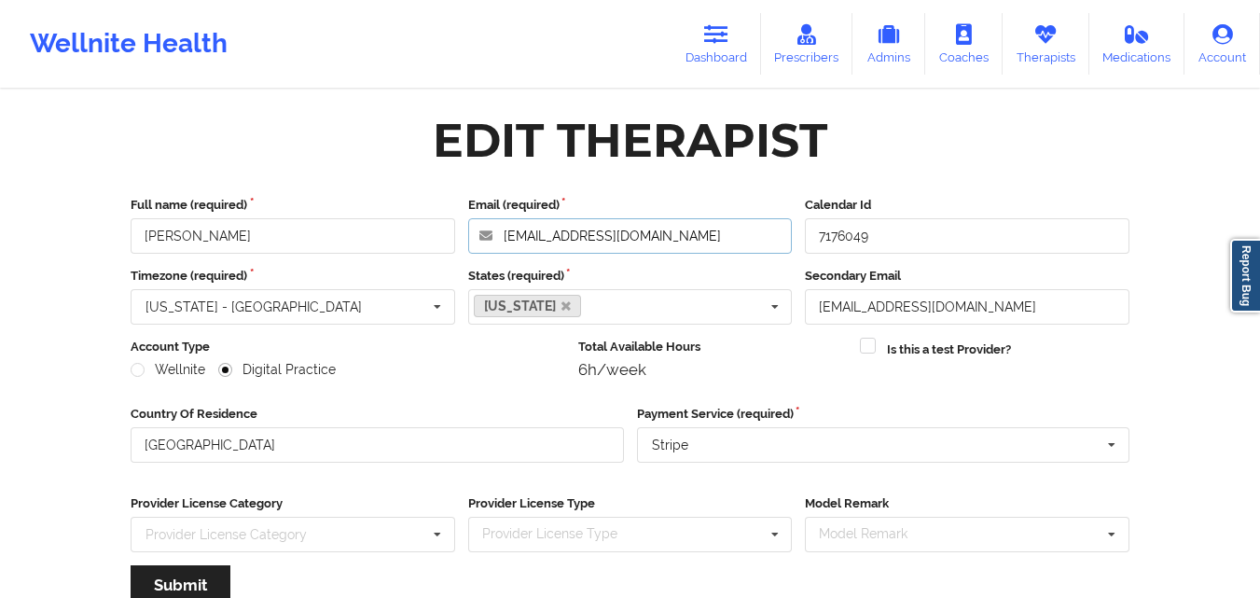
click at [697, 248] on input "jstallworth1130@gmail.com" at bounding box center [630, 235] width 325 height 35
click at [743, 243] on input "jstallworth1130@gmail.com" at bounding box center [630, 235] width 325 height 35
click at [1063, 51] on link "Therapists" at bounding box center [1046, 44] width 87 height 62
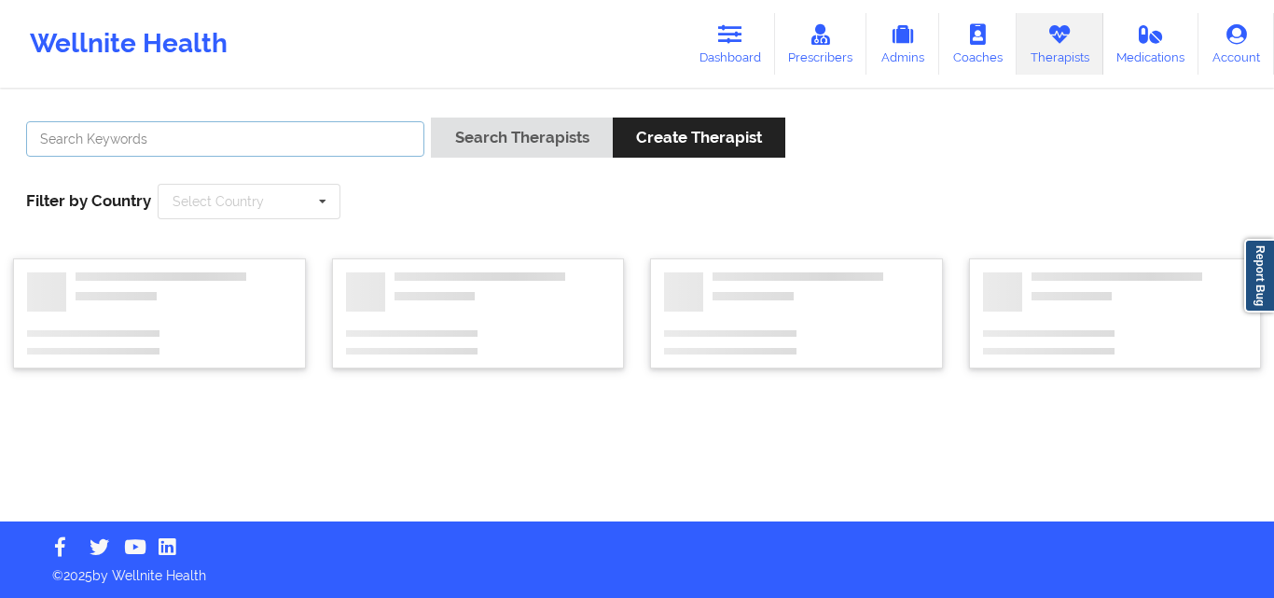
click at [295, 150] on input "text" at bounding box center [225, 138] width 398 height 35
type input "t"
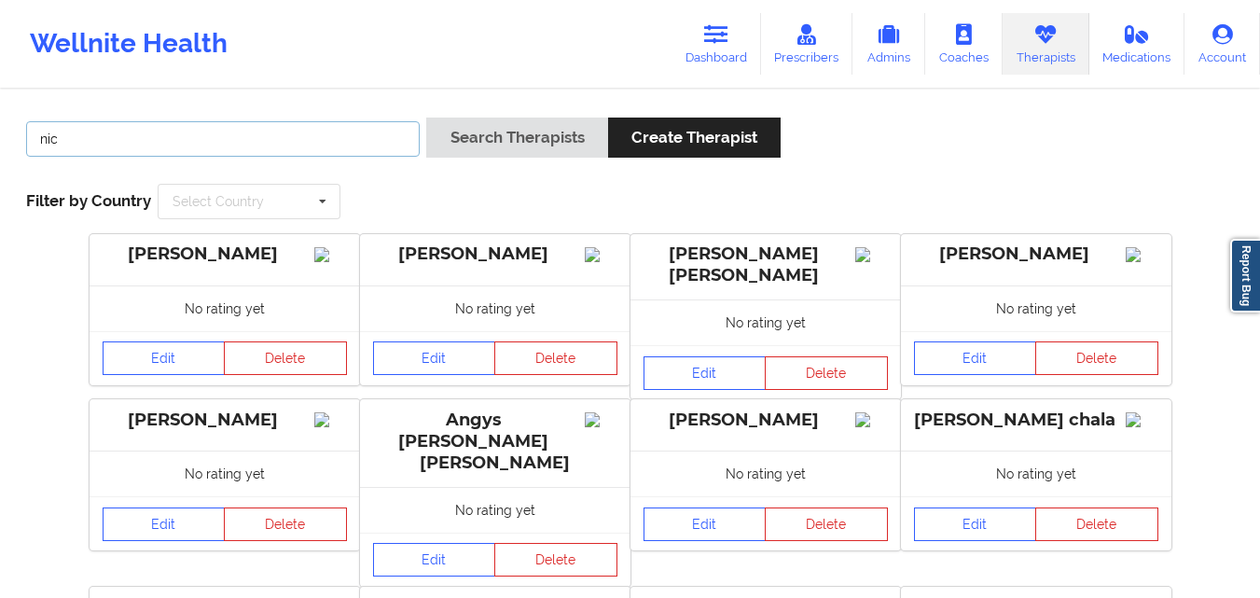
type input "nicole thweat"
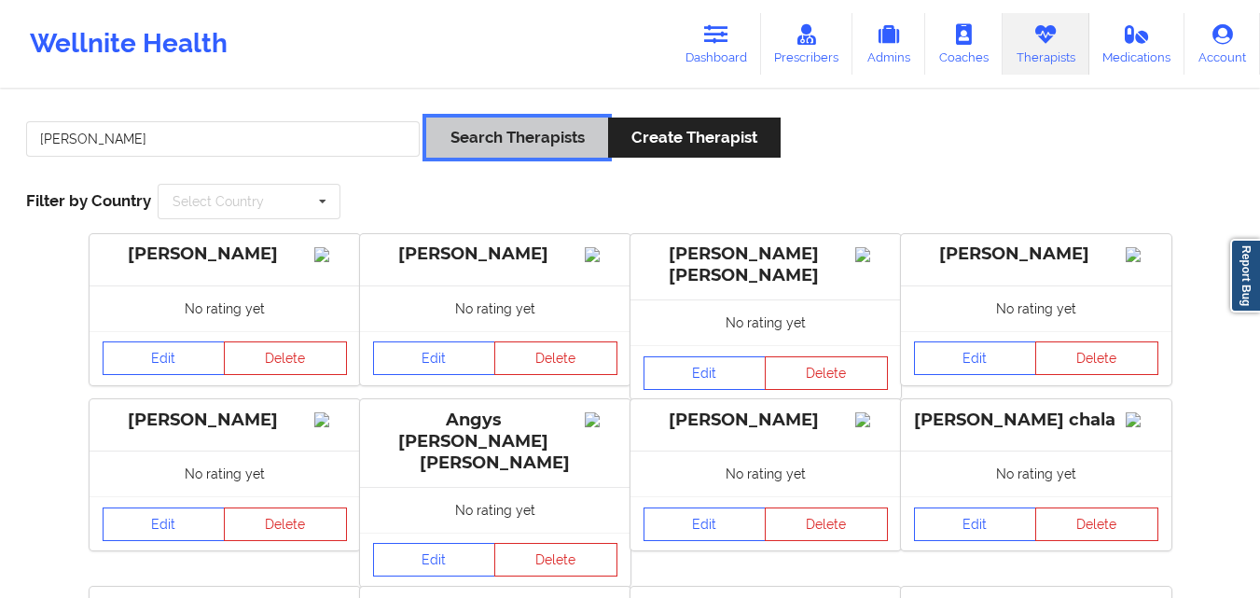
click at [504, 138] on button "Search Therapists" at bounding box center [516, 138] width 181 height 40
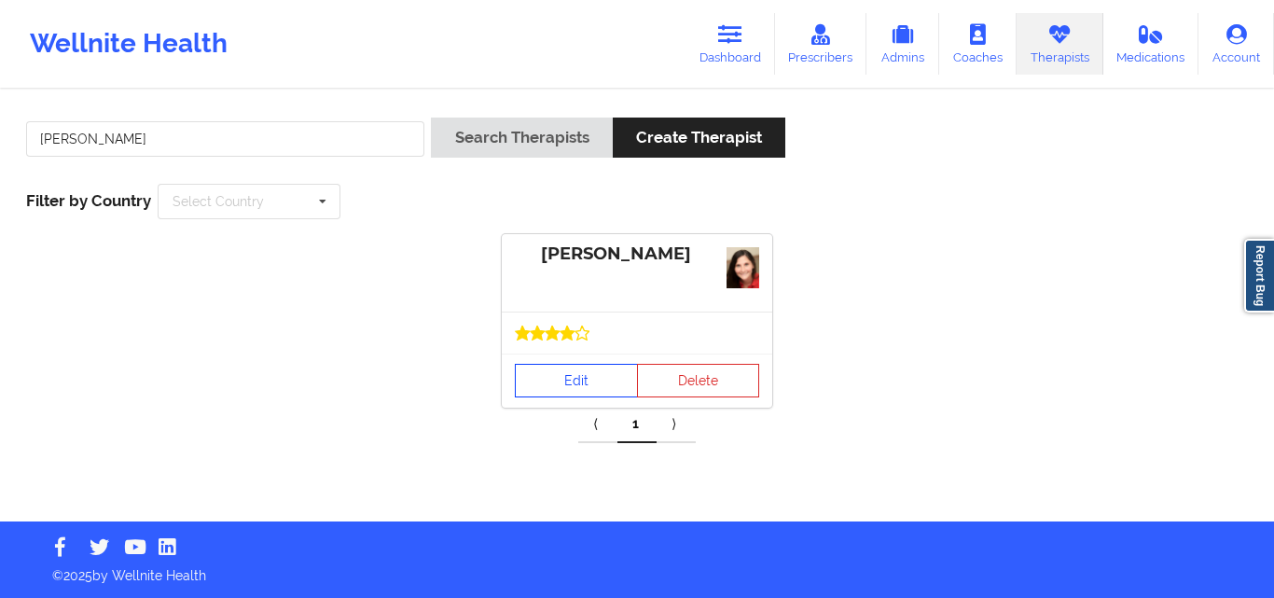
click at [563, 371] on link "Edit" at bounding box center [576, 381] width 123 height 34
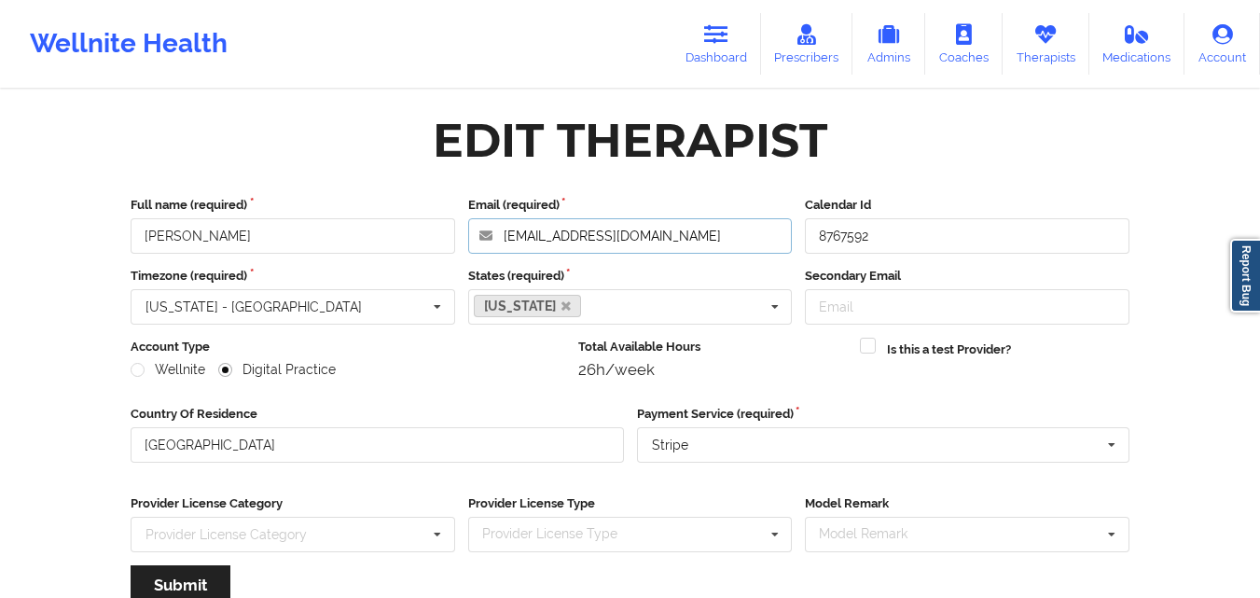
click at [694, 232] on input "nicolethweattlmhc@gmail.com" at bounding box center [630, 235] width 325 height 35
